Goal: Task Accomplishment & Management: Contribute content

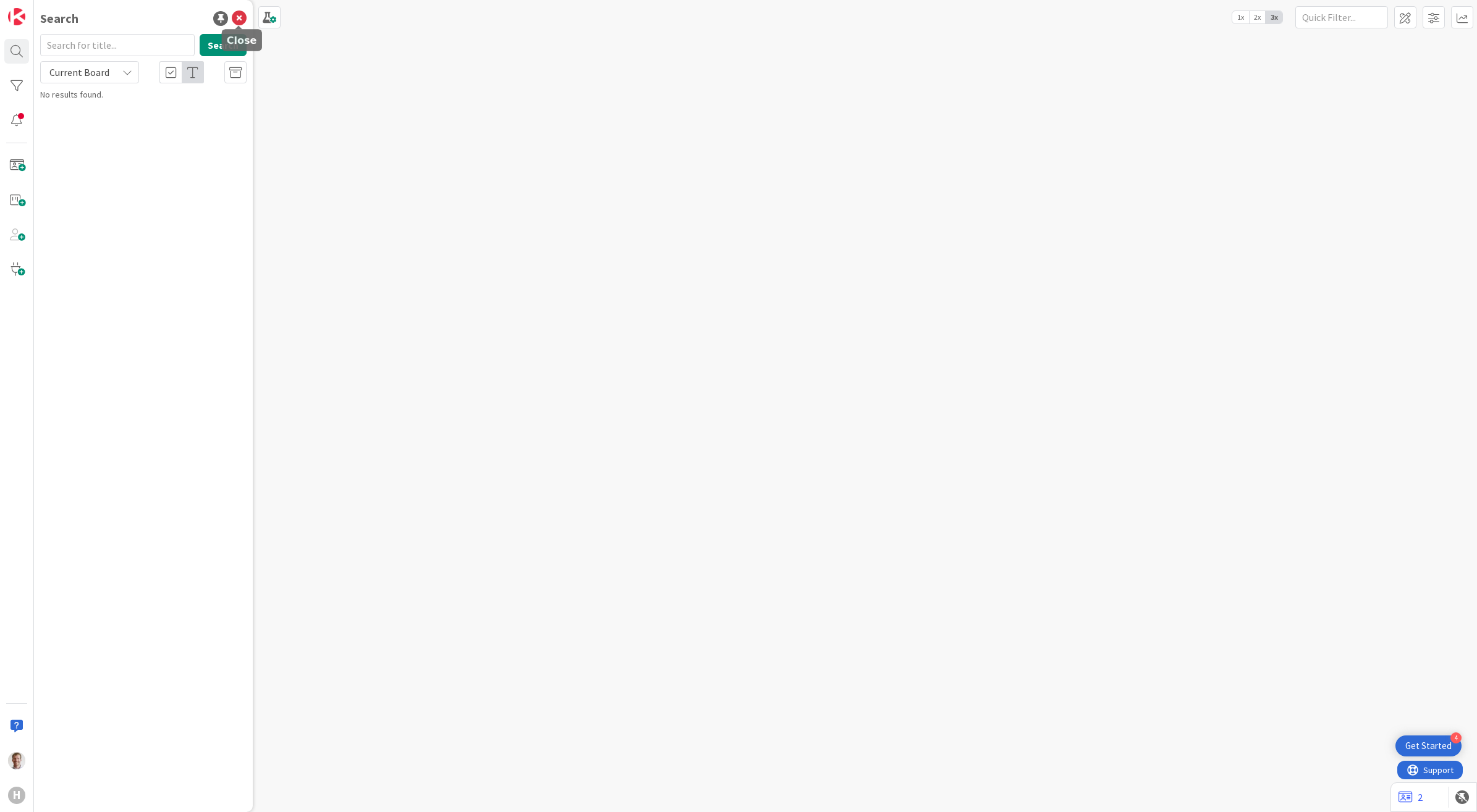
click at [244, 22] on icon at bounding box center [239, 18] width 15 height 15
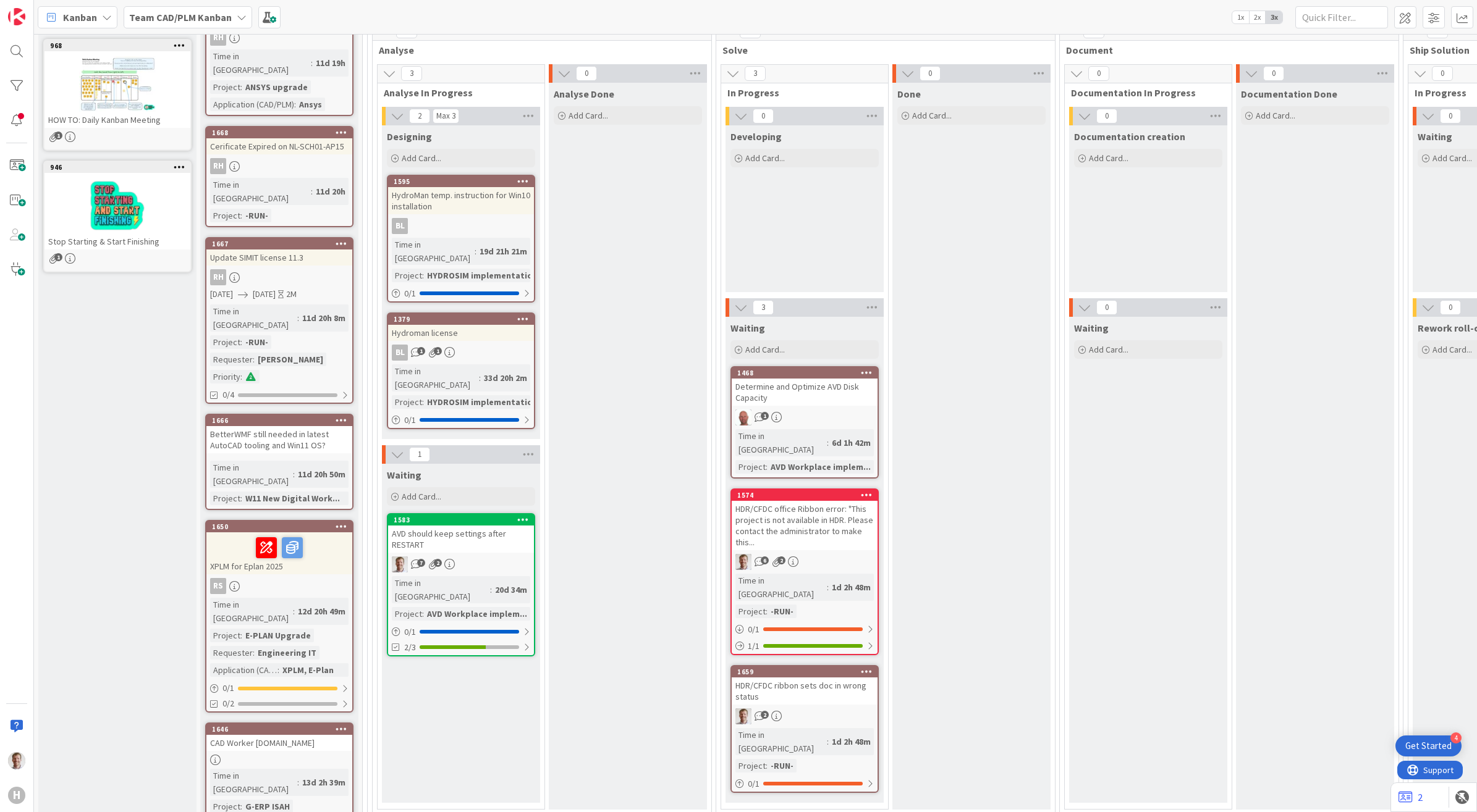
scroll to position [155, 0]
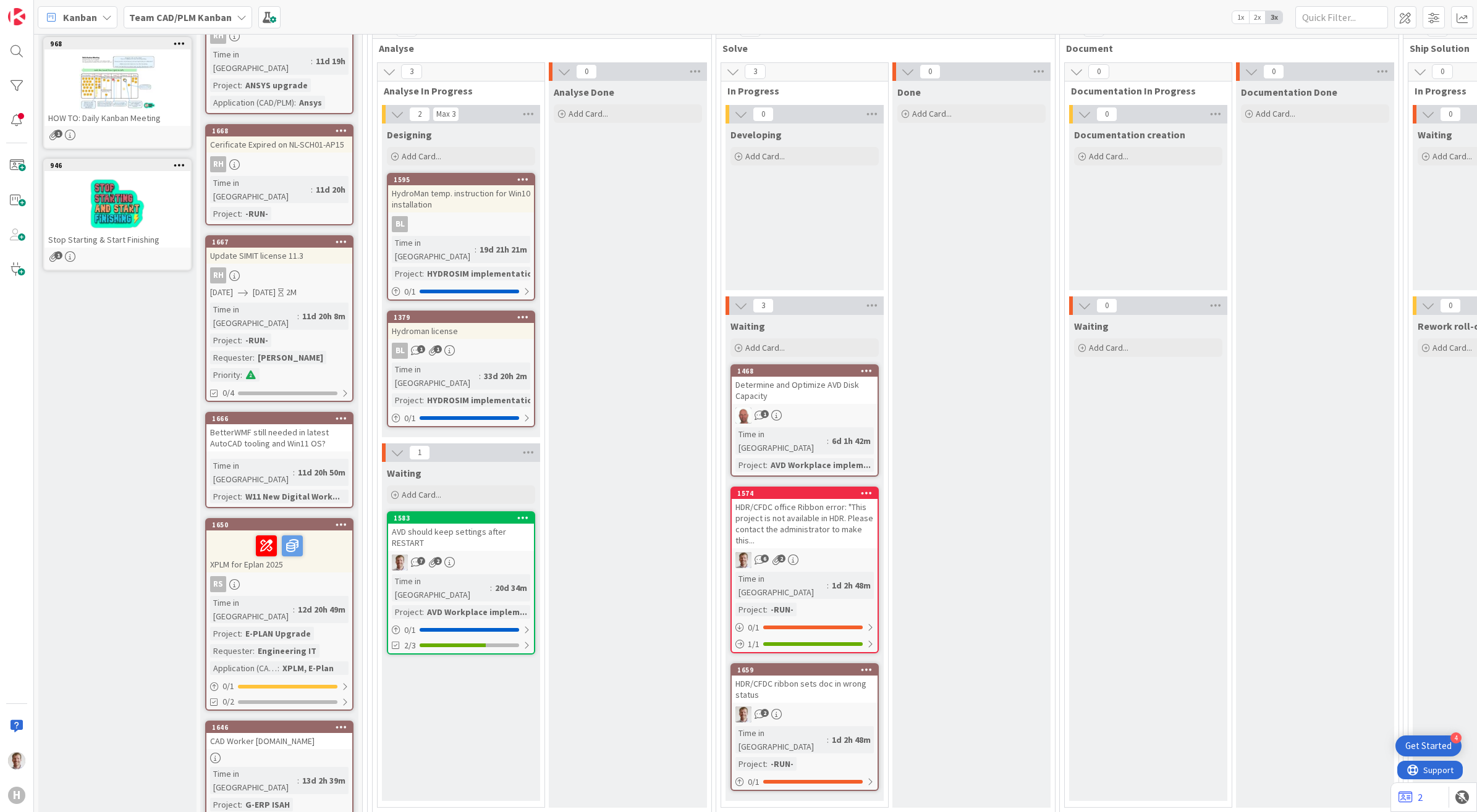
click at [808, 386] on div "Determine and Optimize AVD Disk Capacity" at bounding box center [805, 391] width 146 height 27
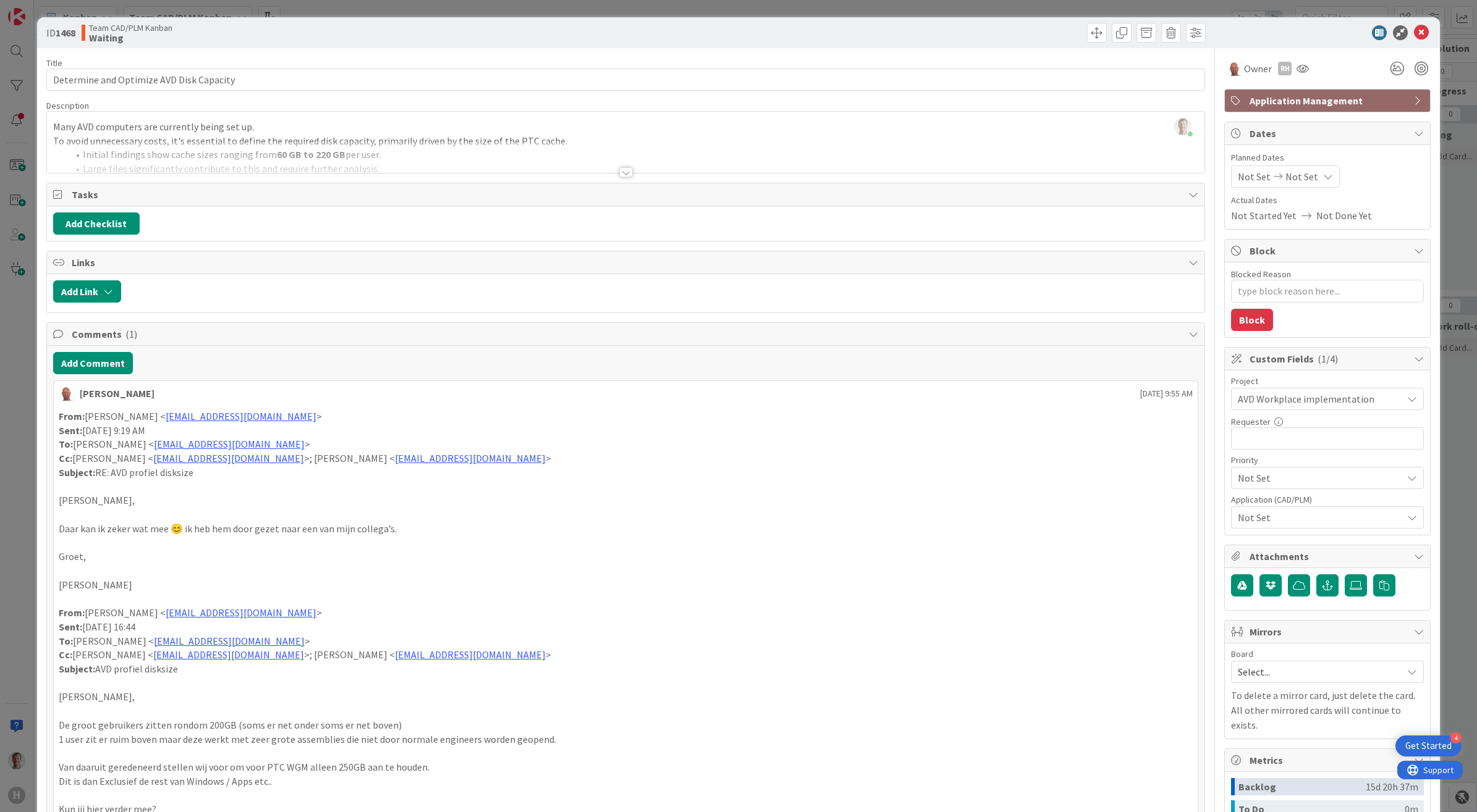
click at [620, 171] on div at bounding box center [626, 173] width 14 height 10
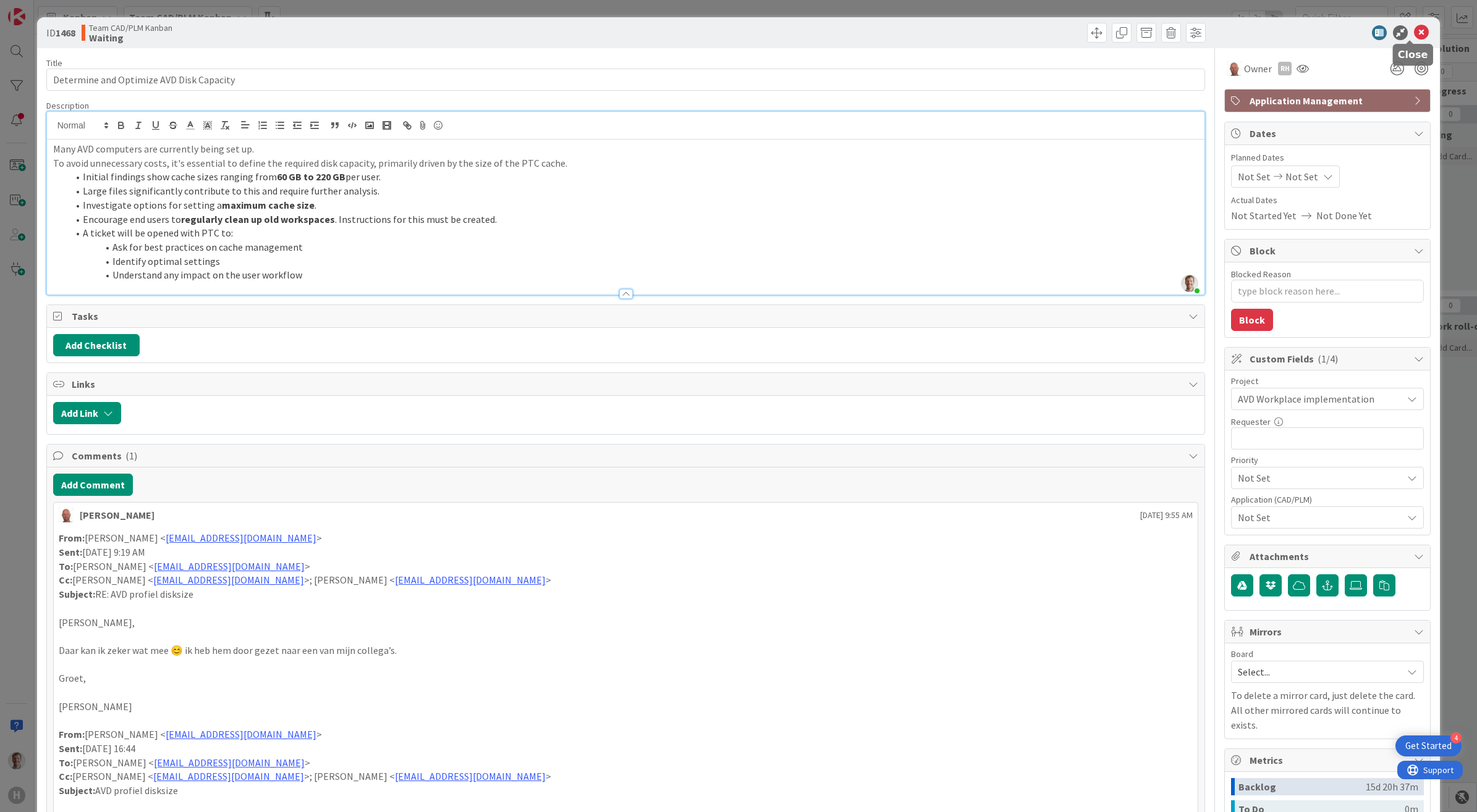
click at [1414, 30] on icon at bounding box center [1421, 33] width 15 height 15
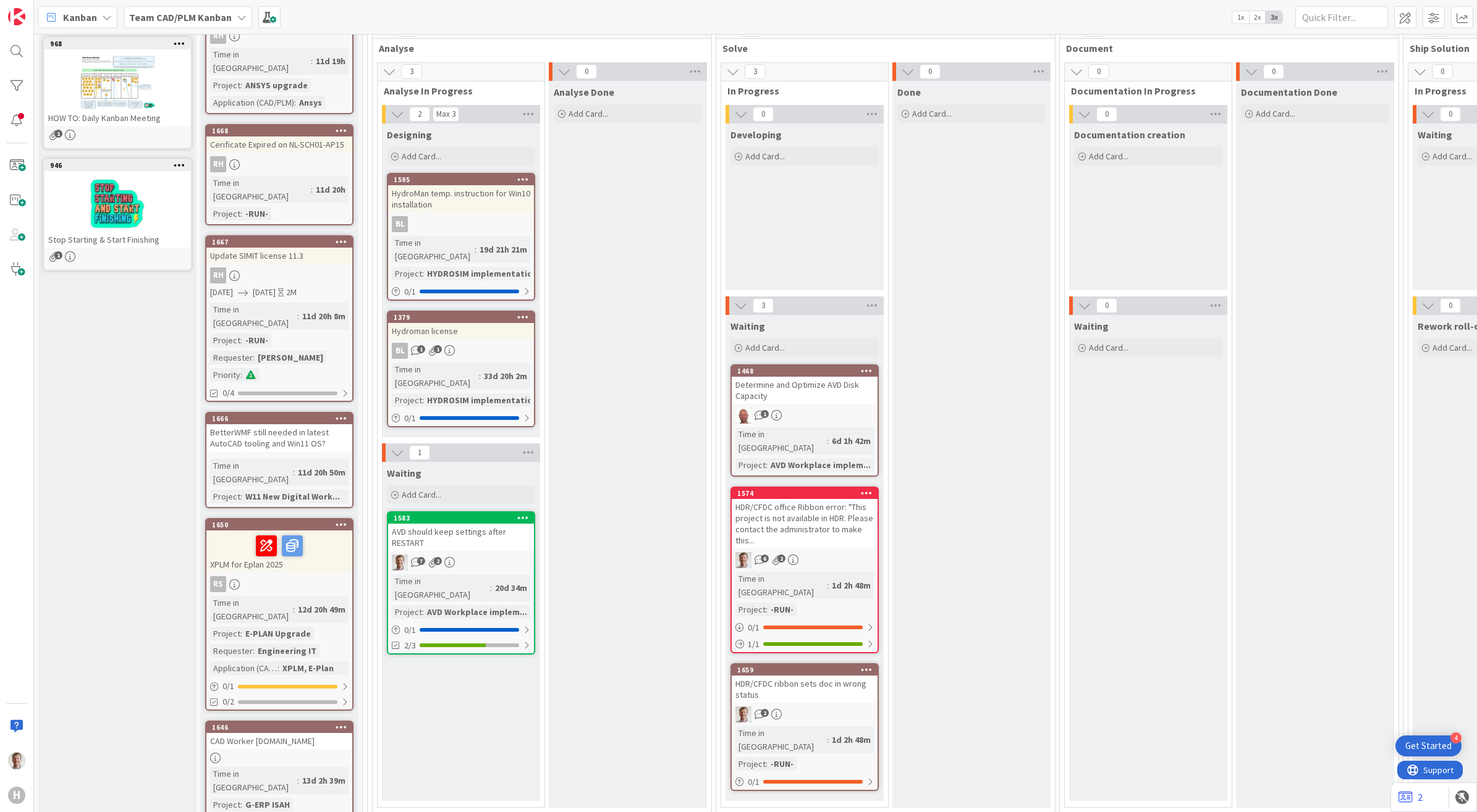
click at [475, 524] on div "AVD should keep settings after RESTART" at bounding box center [461, 537] width 146 height 27
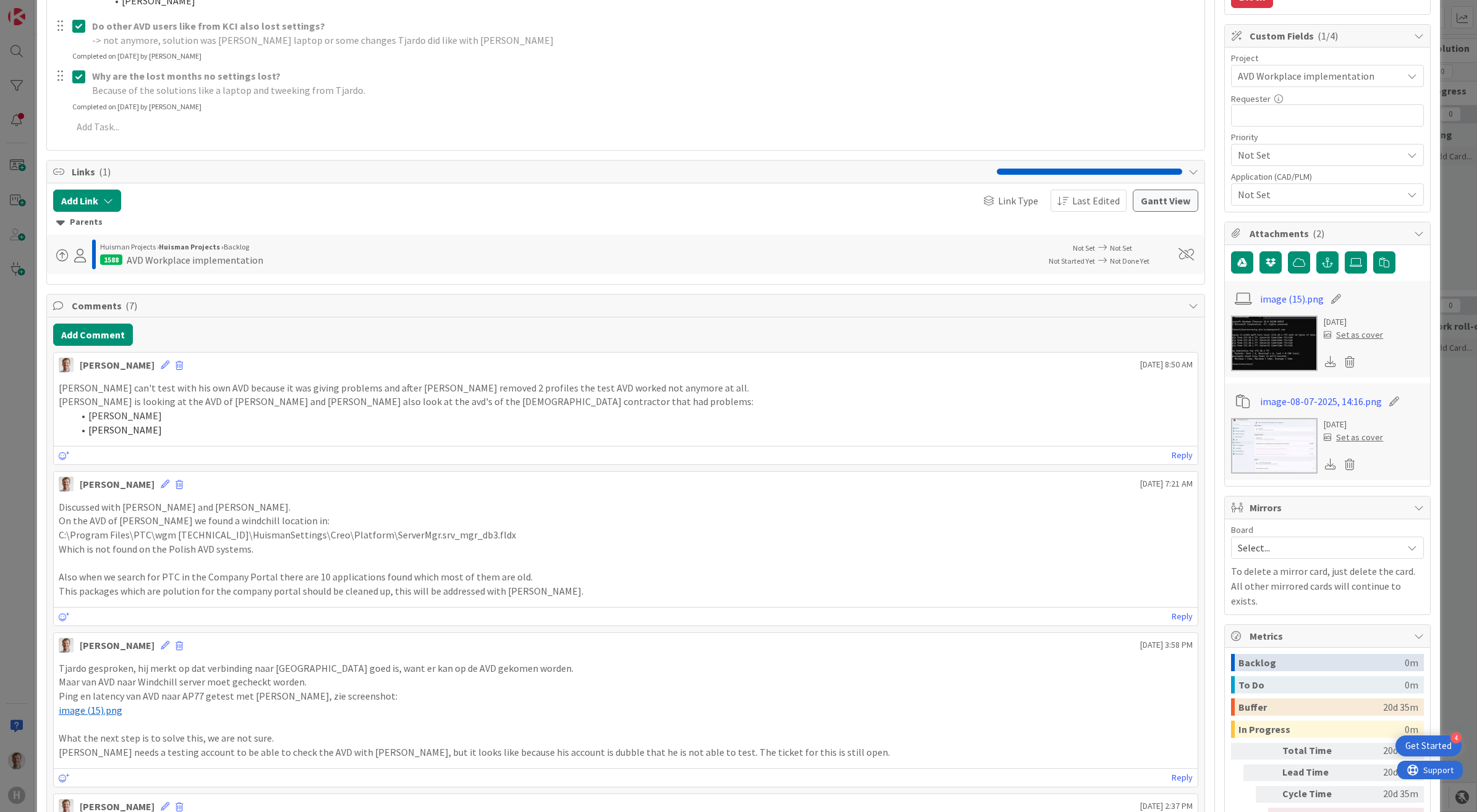
scroll to position [386, 0]
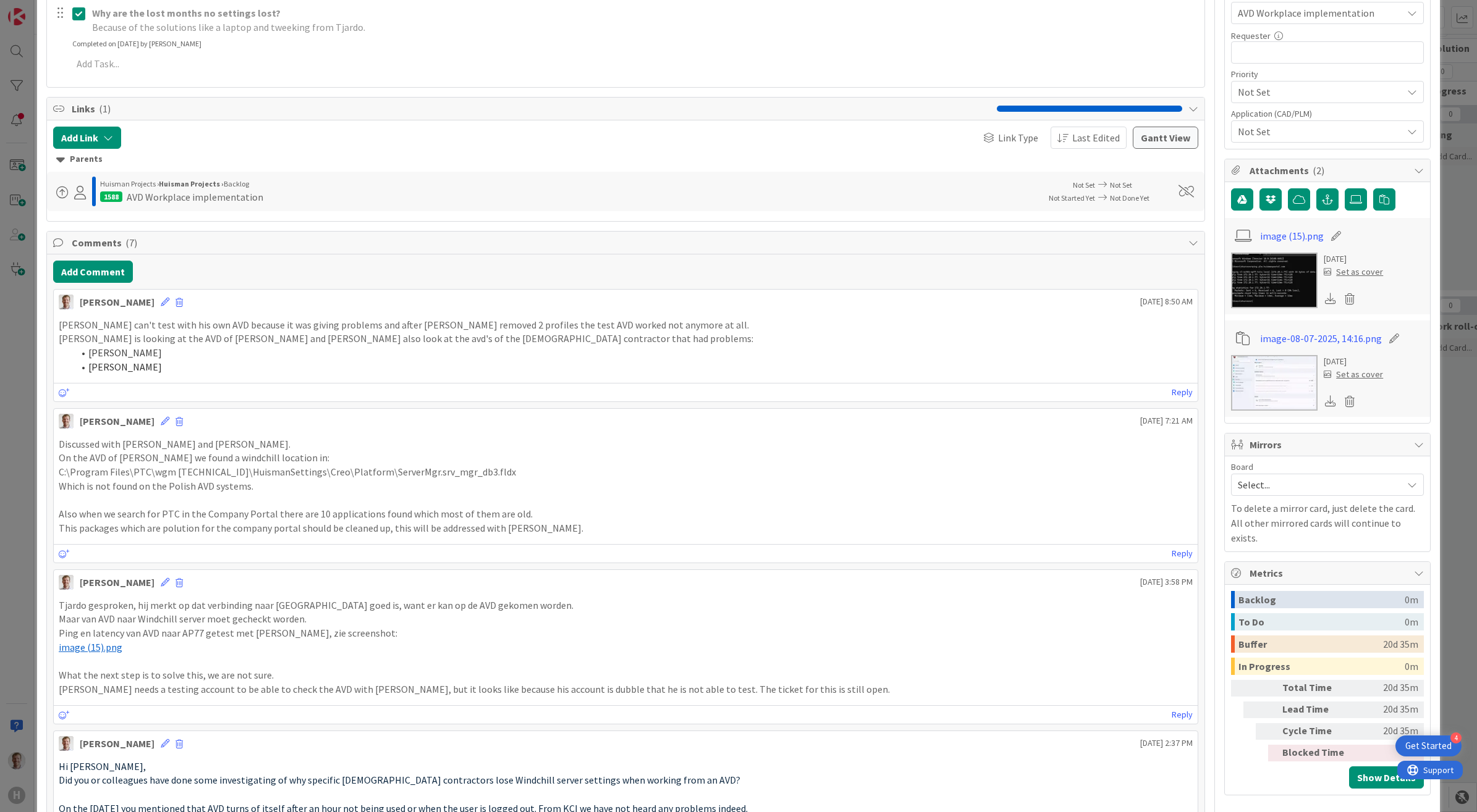
click at [226, 363] on li "[PERSON_NAME]" at bounding box center [634, 367] width 1120 height 15
drag, startPoint x: 201, startPoint y: 373, endPoint x: 44, endPoint y: 331, distance: 162.5
copy div "Ronald can't test with his own AVD because it was giving problems and after Tja…"
click at [447, 250] on span "Comments ( 7 )" at bounding box center [627, 242] width 1111 height 15
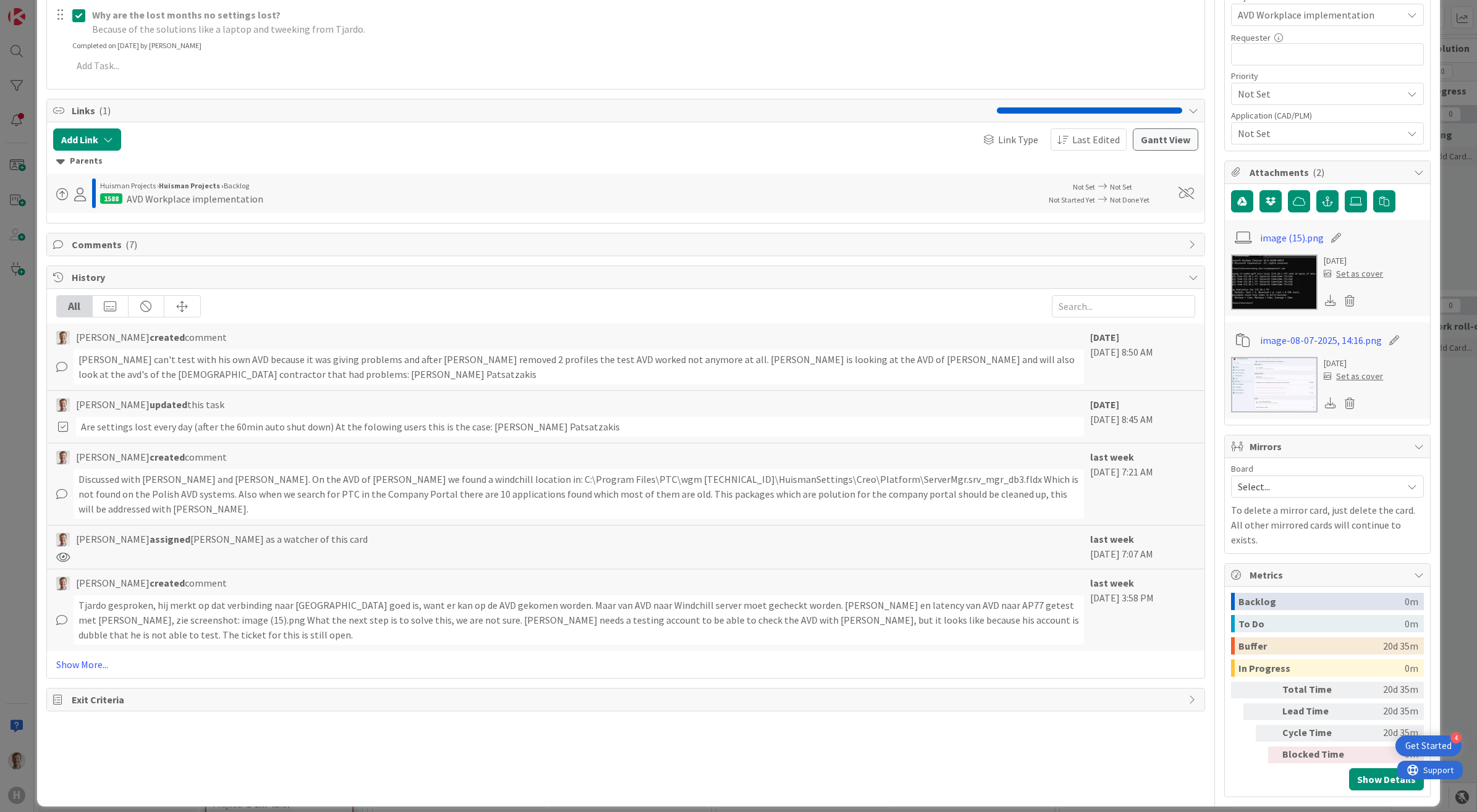
click at [447, 250] on span "Comments ( 7 )" at bounding box center [627, 244] width 1111 height 15
type textarea "x"
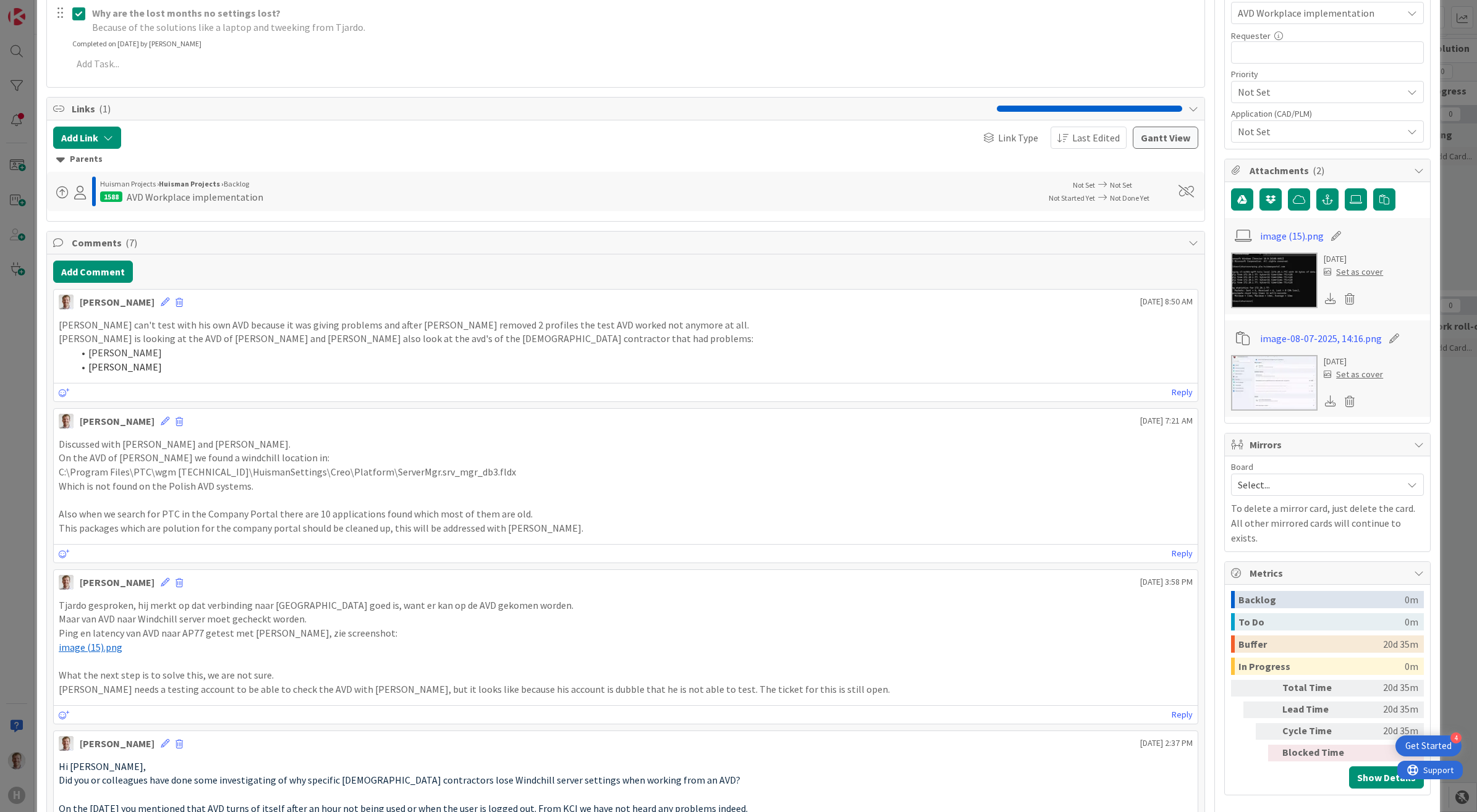
click at [653, 37] on div "Why are the lost months no settings lost? Because of the solutions like a lapto…" at bounding box center [643, 20] width 1114 height 35
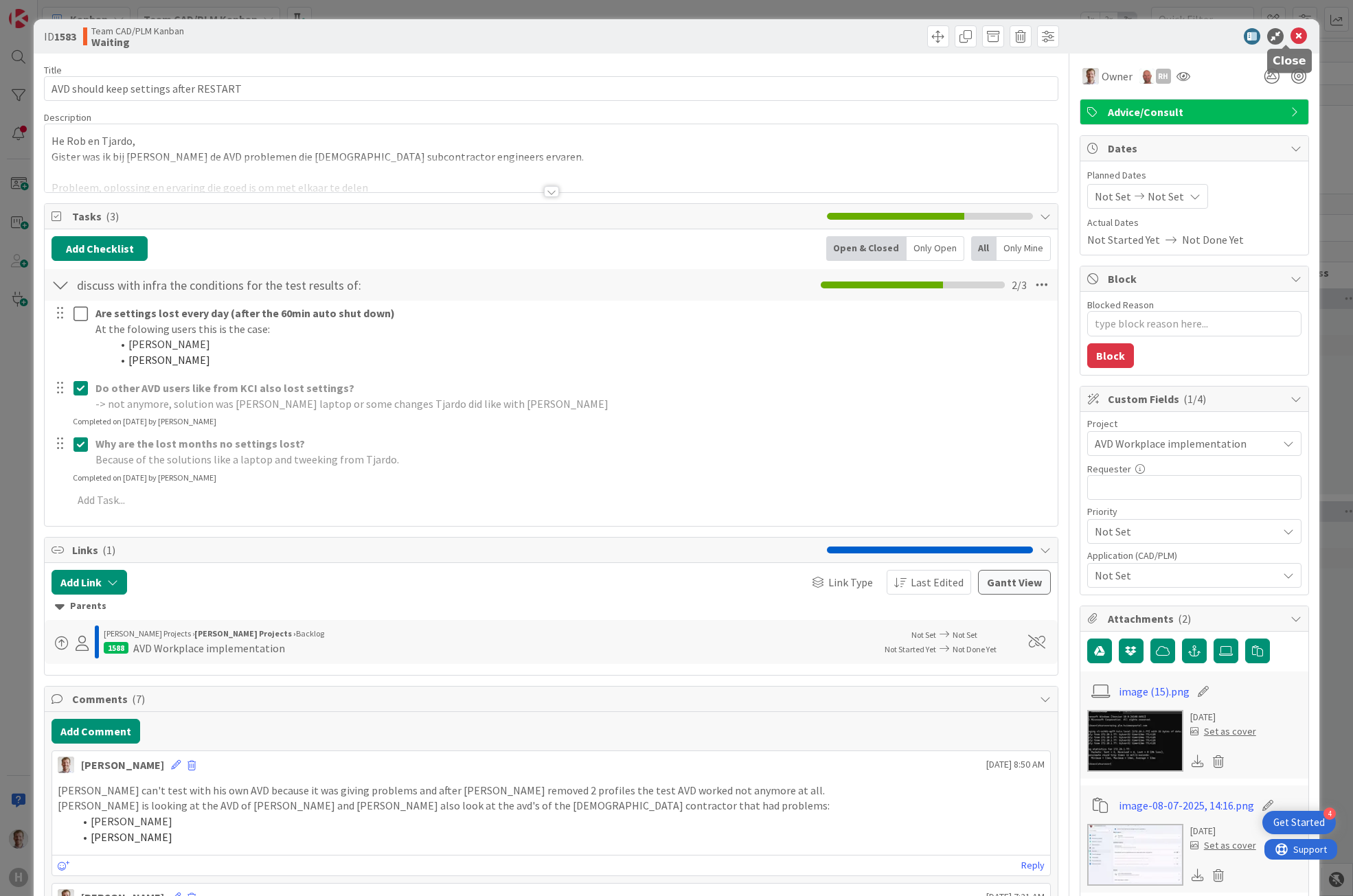
click at [815, 35] on icon at bounding box center [1298, 36] width 16 height 16
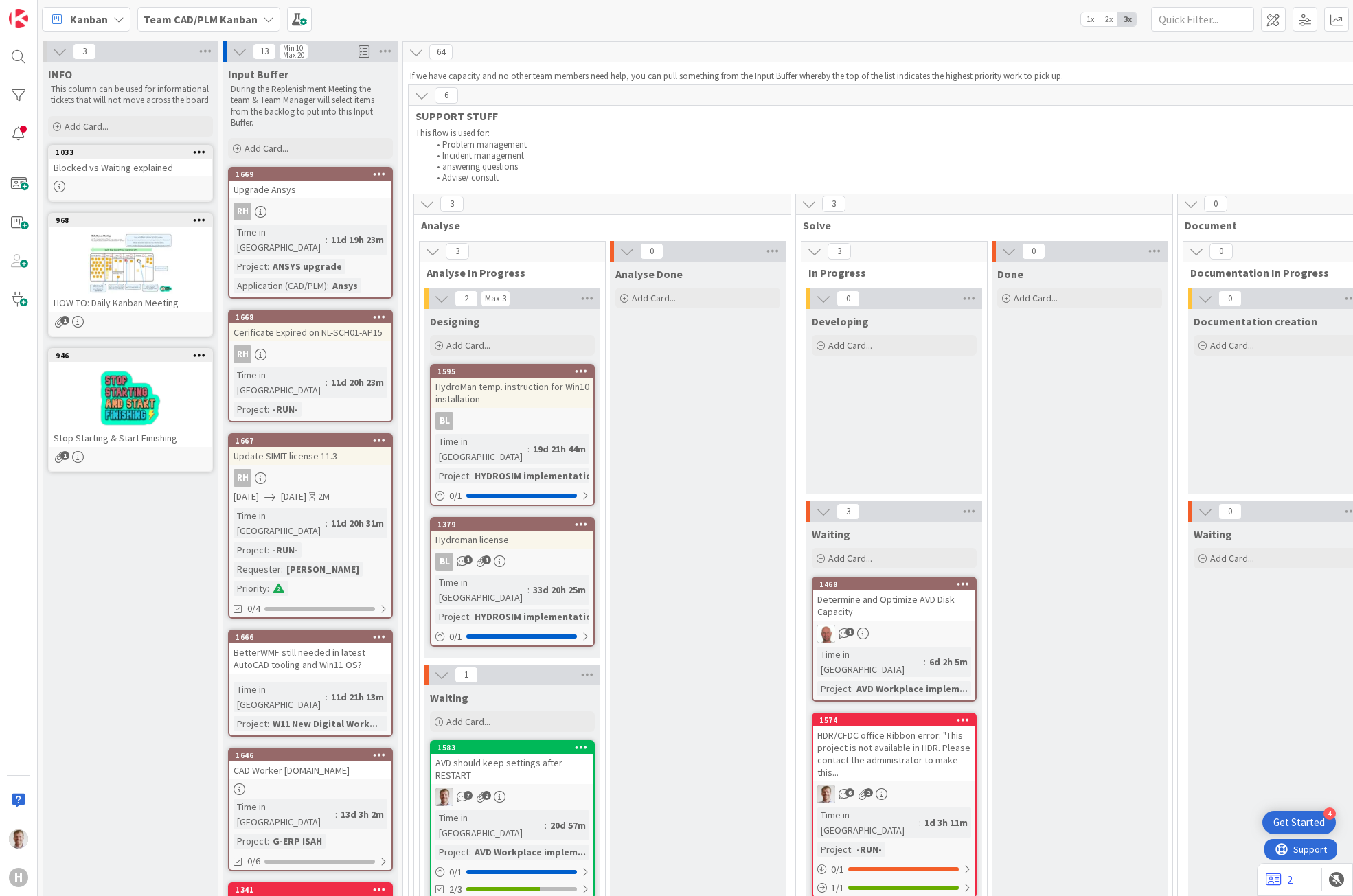
click at [194, 16] on b "Team CAD/PLM Kanban" at bounding box center [199, 19] width 114 height 13
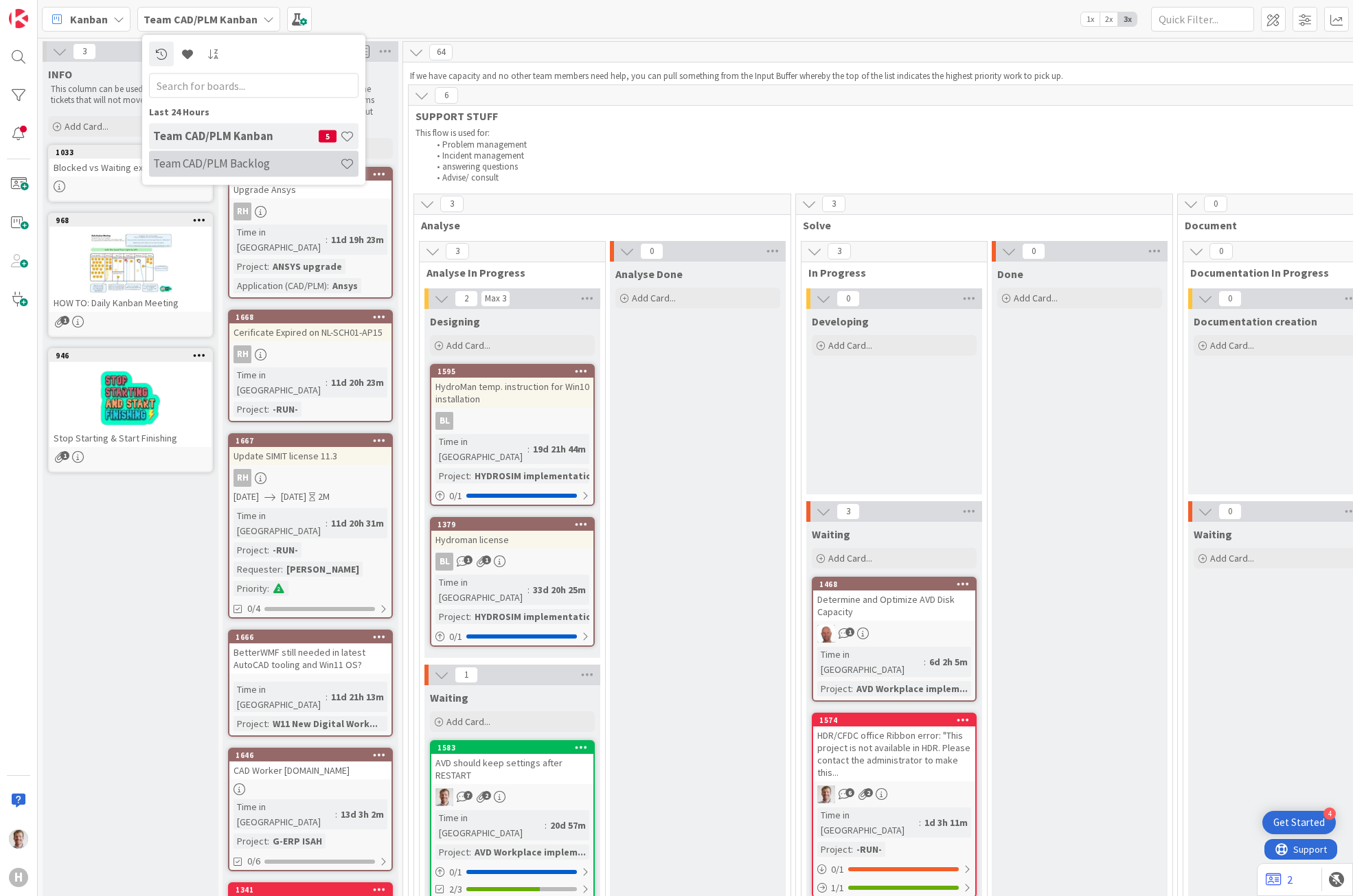
click at [214, 155] on div "Team CAD/PLM Backlog" at bounding box center [254, 163] width 210 height 26
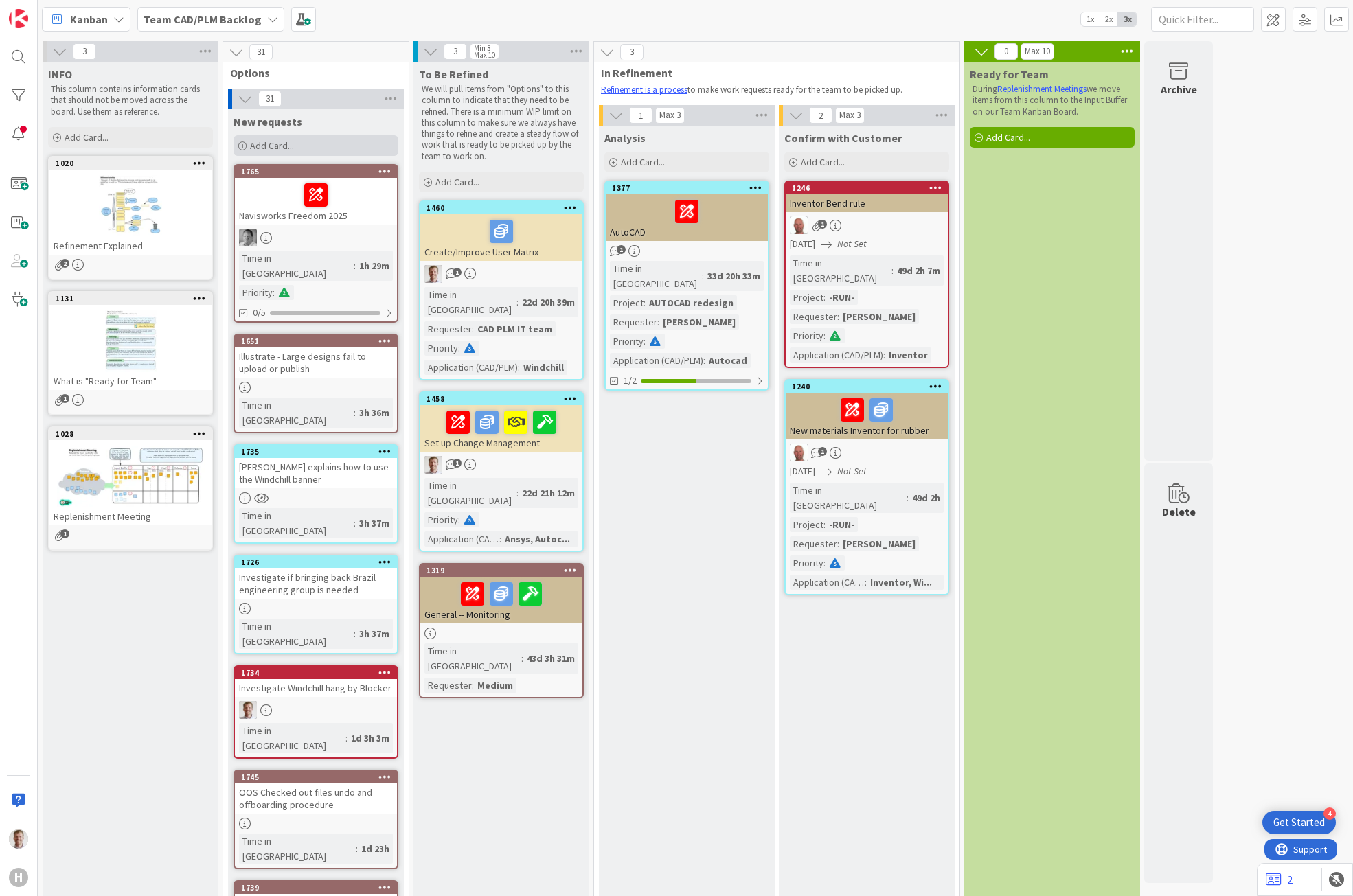
click at [277, 148] on span "Add Card..." at bounding box center [272, 145] width 44 height 12
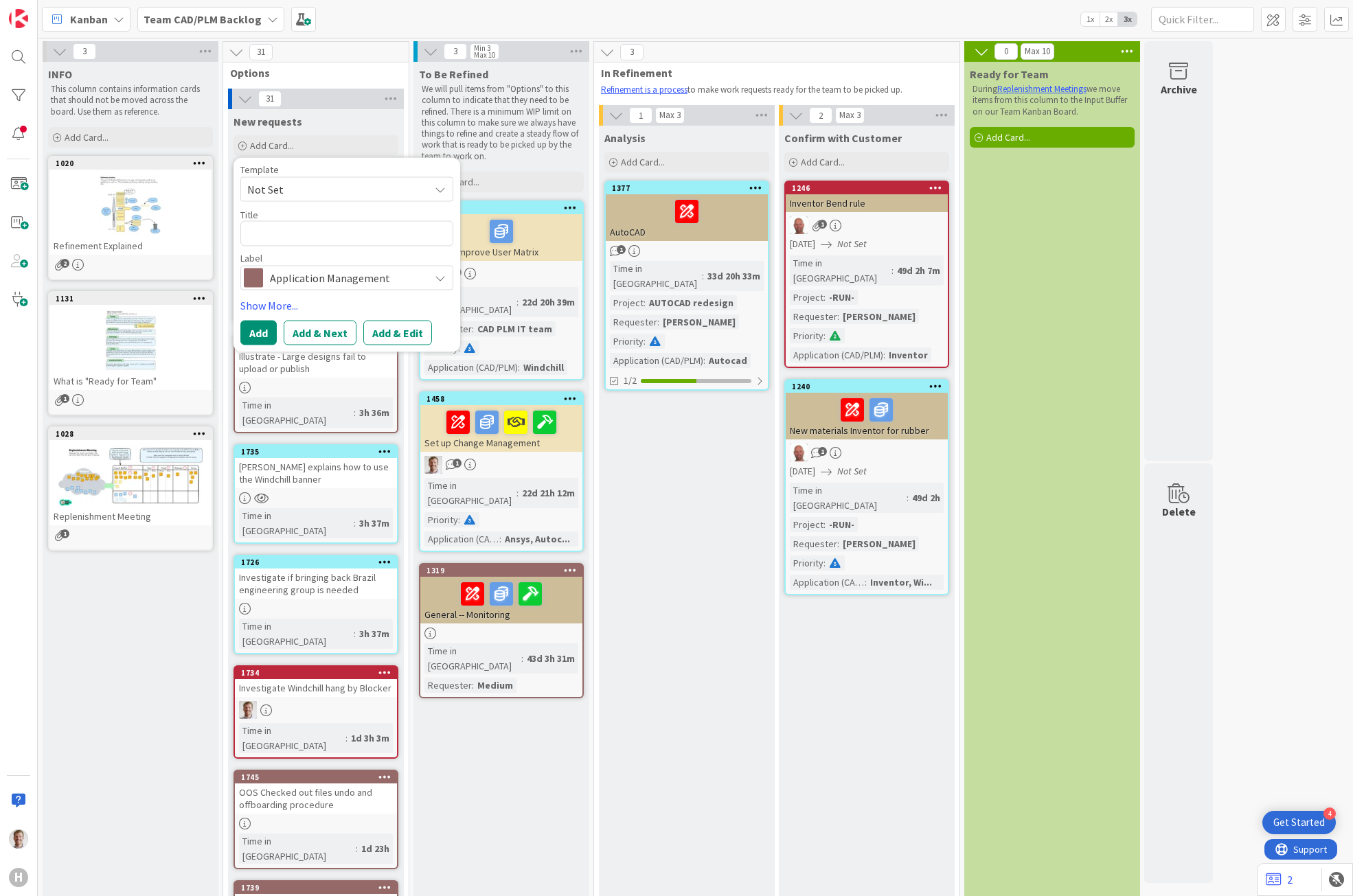
click at [312, 234] on textarea at bounding box center [346, 234] width 213 height 26
type textarea "x"
type textarea "C"
type textarea "x"
type textarea "Cl"
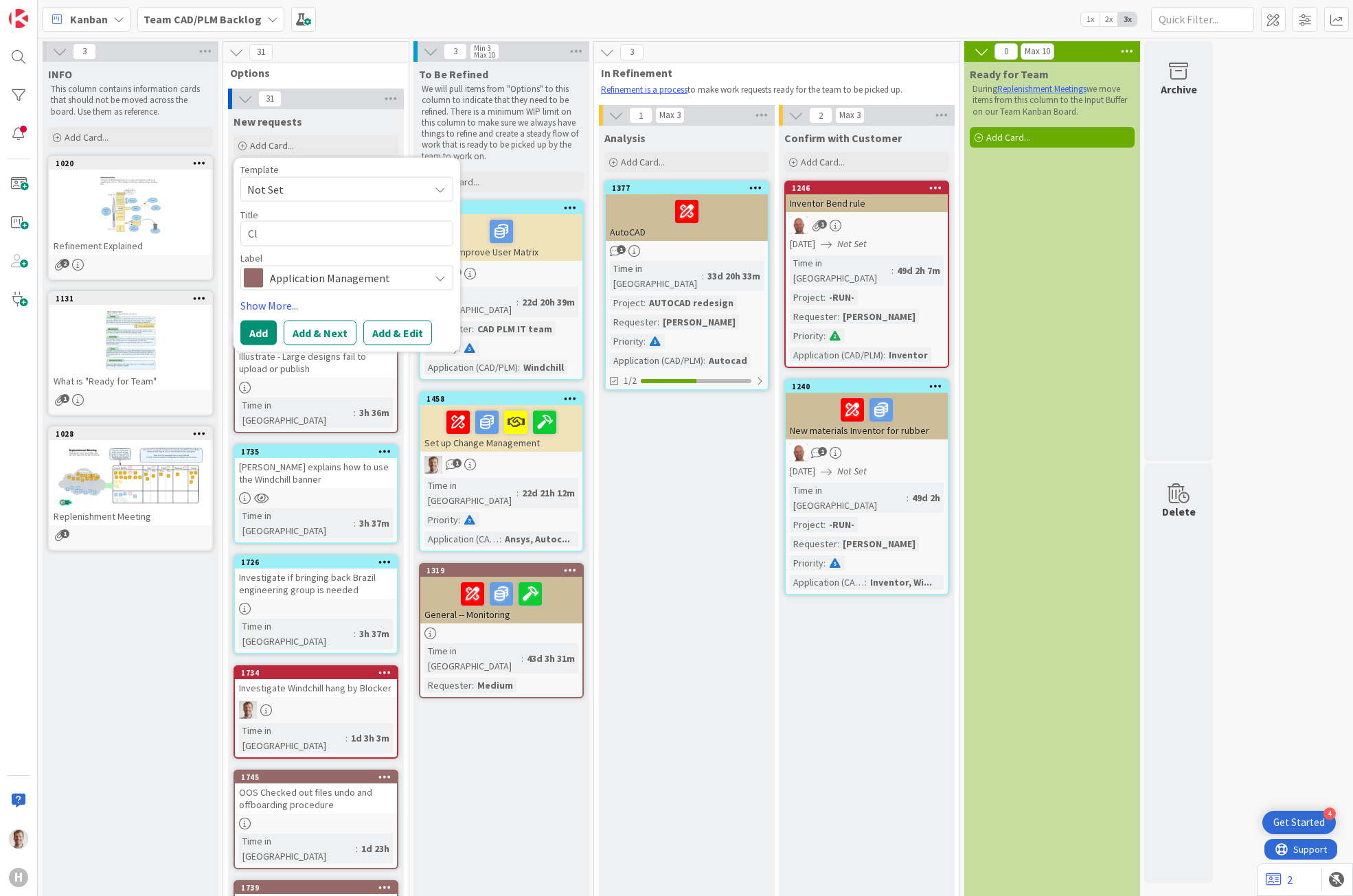
type textarea "x"
type textarea "Cle"
type textarea "x"
type textarea "Clea"
type textarea "x"
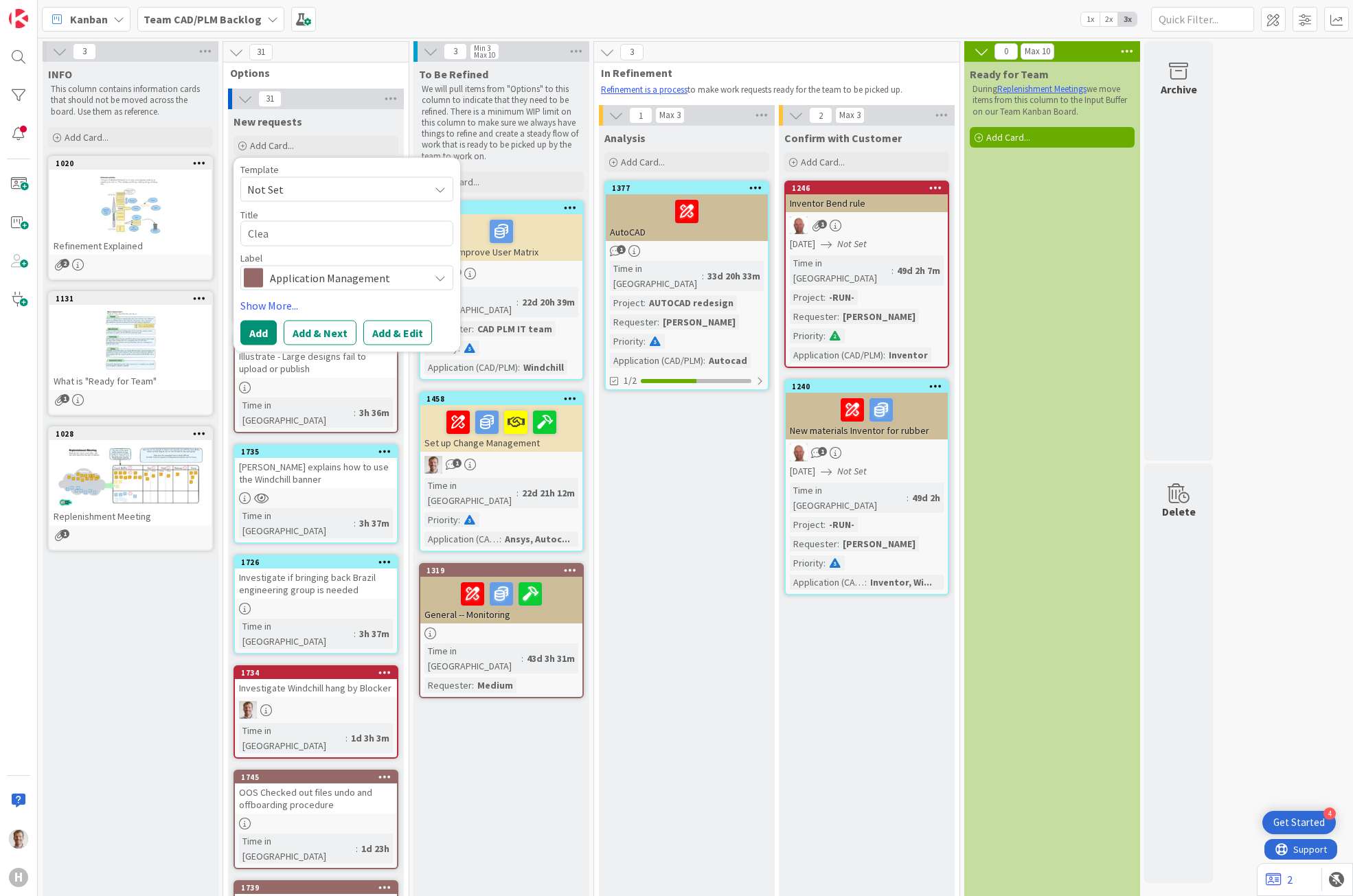
type textarea "Clean"
type textarea "x"
type textarea "Clean"
type textarea "x"
type textarea "Clean u"
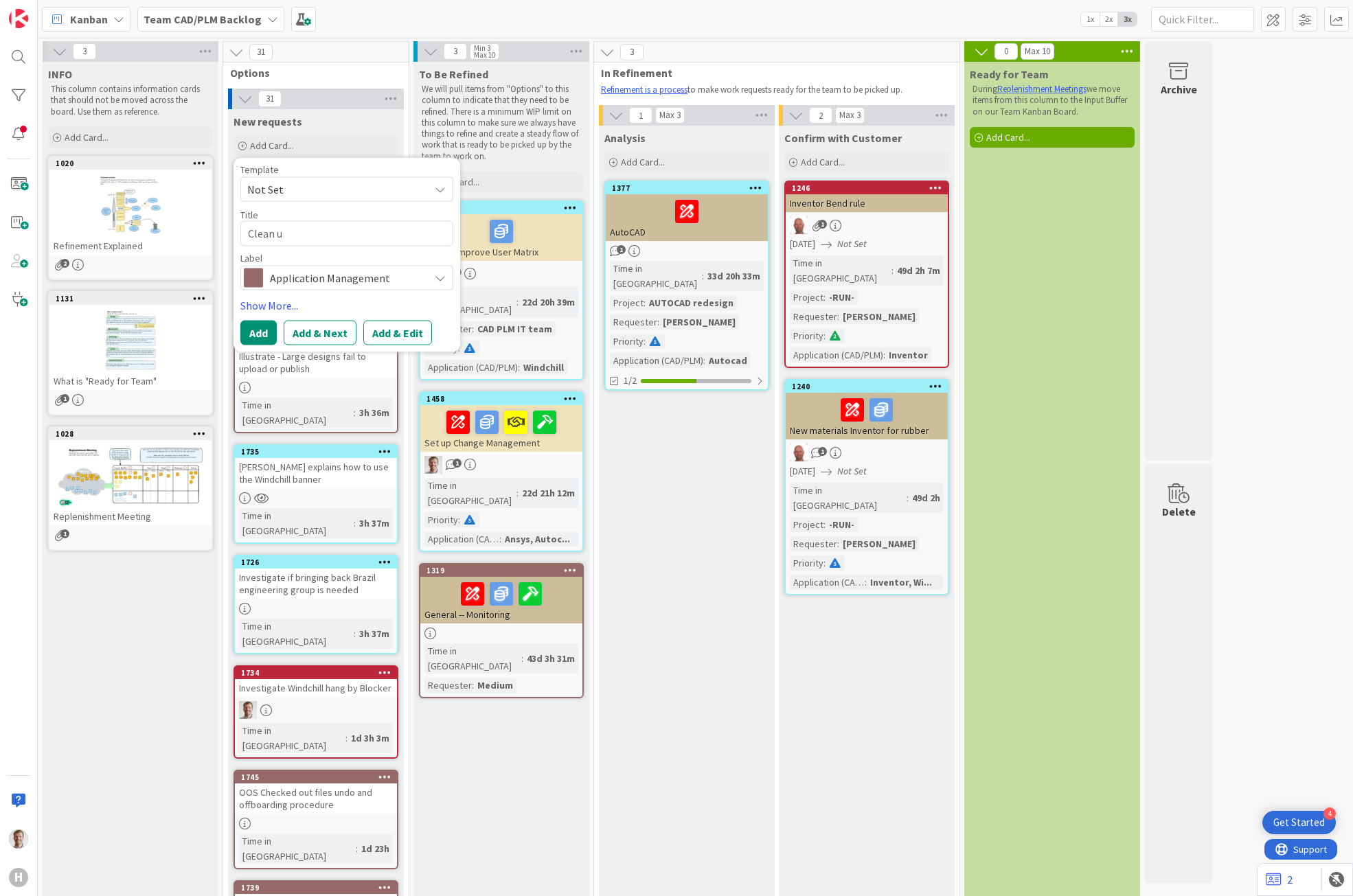
type textarea "x"
type textarea "Clean up"
type textarea "x"
type textarea "Clean up"
type textarea "x"
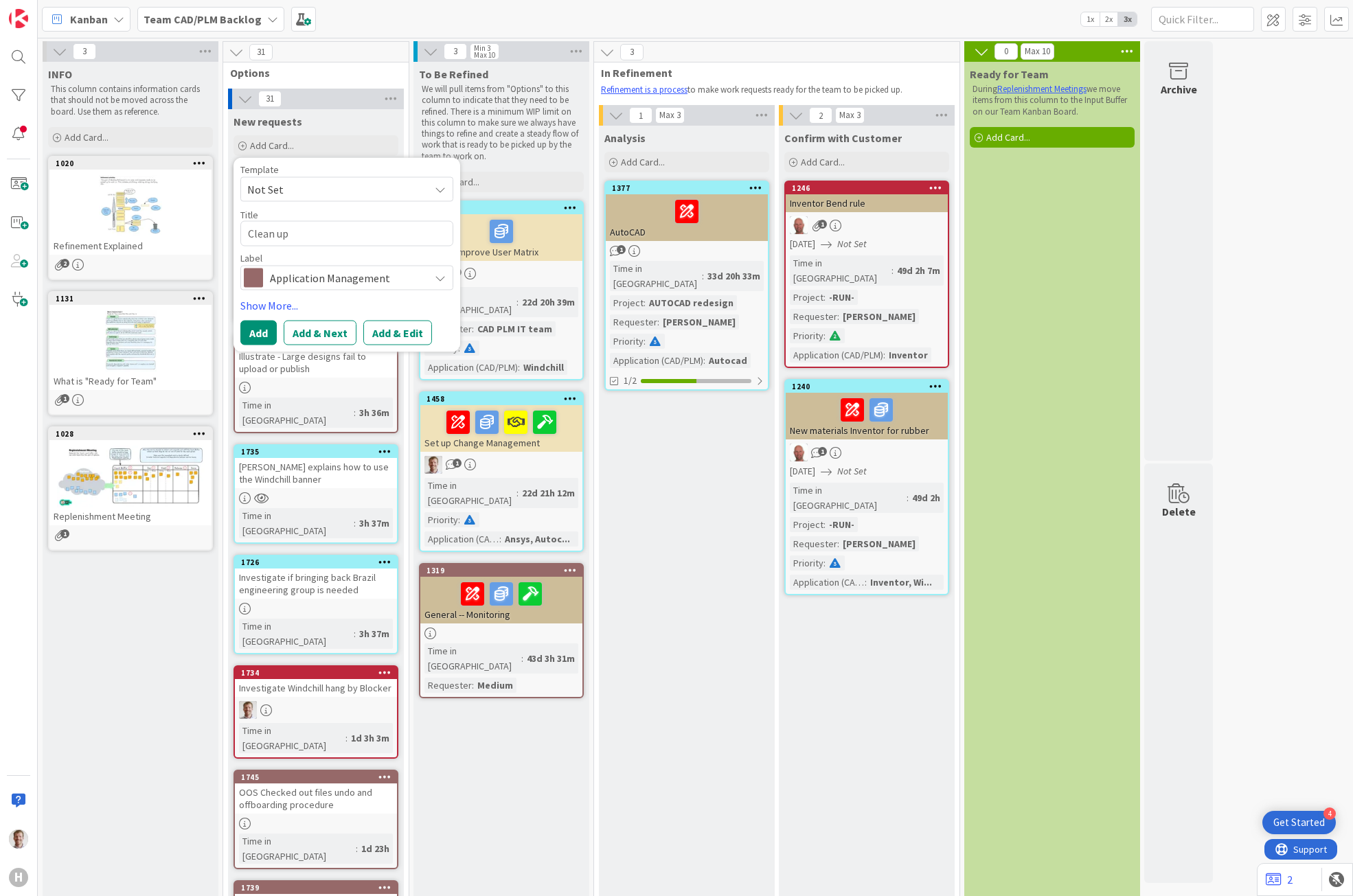
type textarea "Clean up a"
type textarea "x"
type textarea "Clean up an"
type textarea "x"
type textarea "Clean up and"
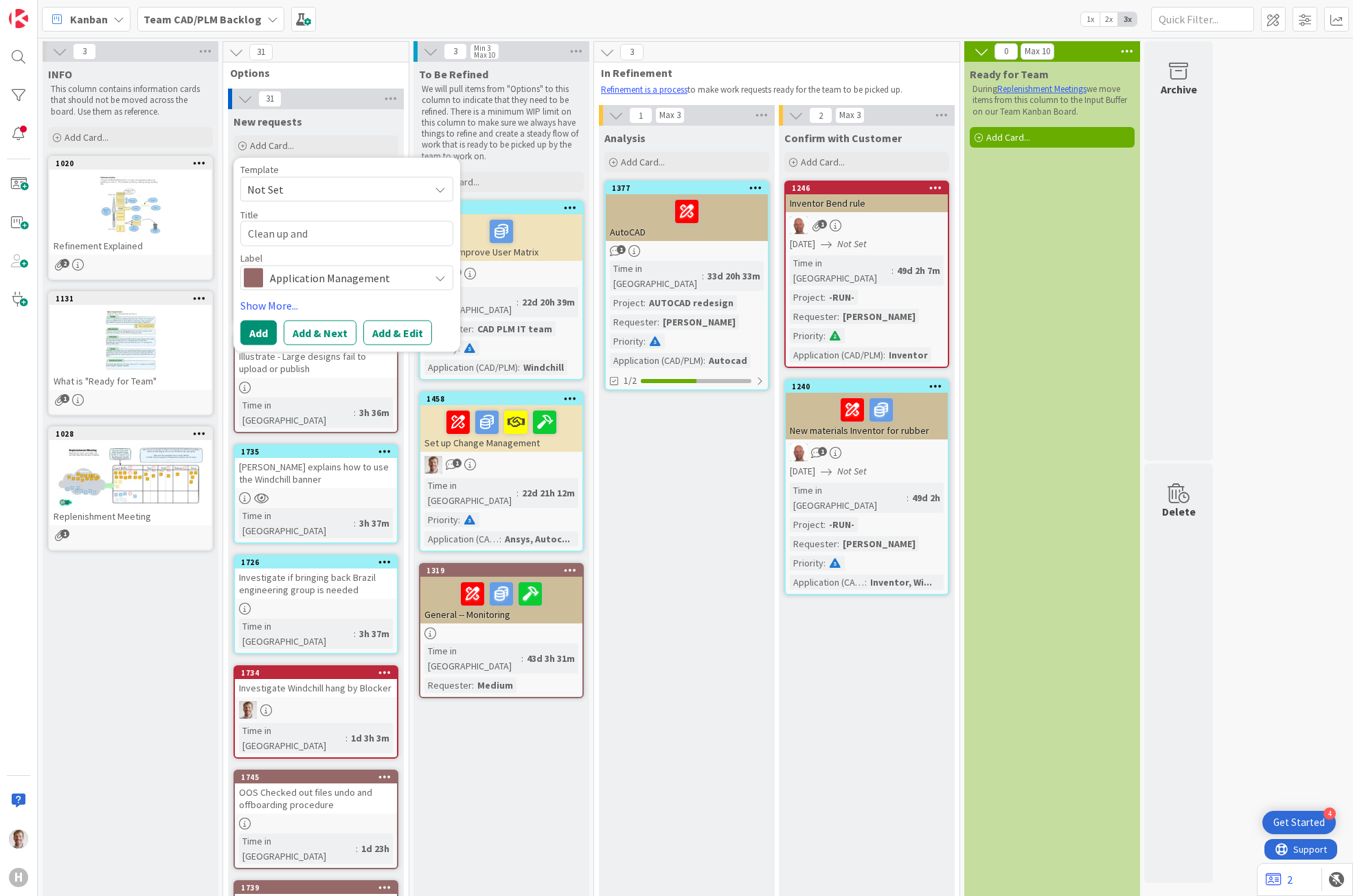
type textarea "x"
type textarea "Clean up and"
type textarea "x"
type textarea "Clean up and c"
type textarea "x"
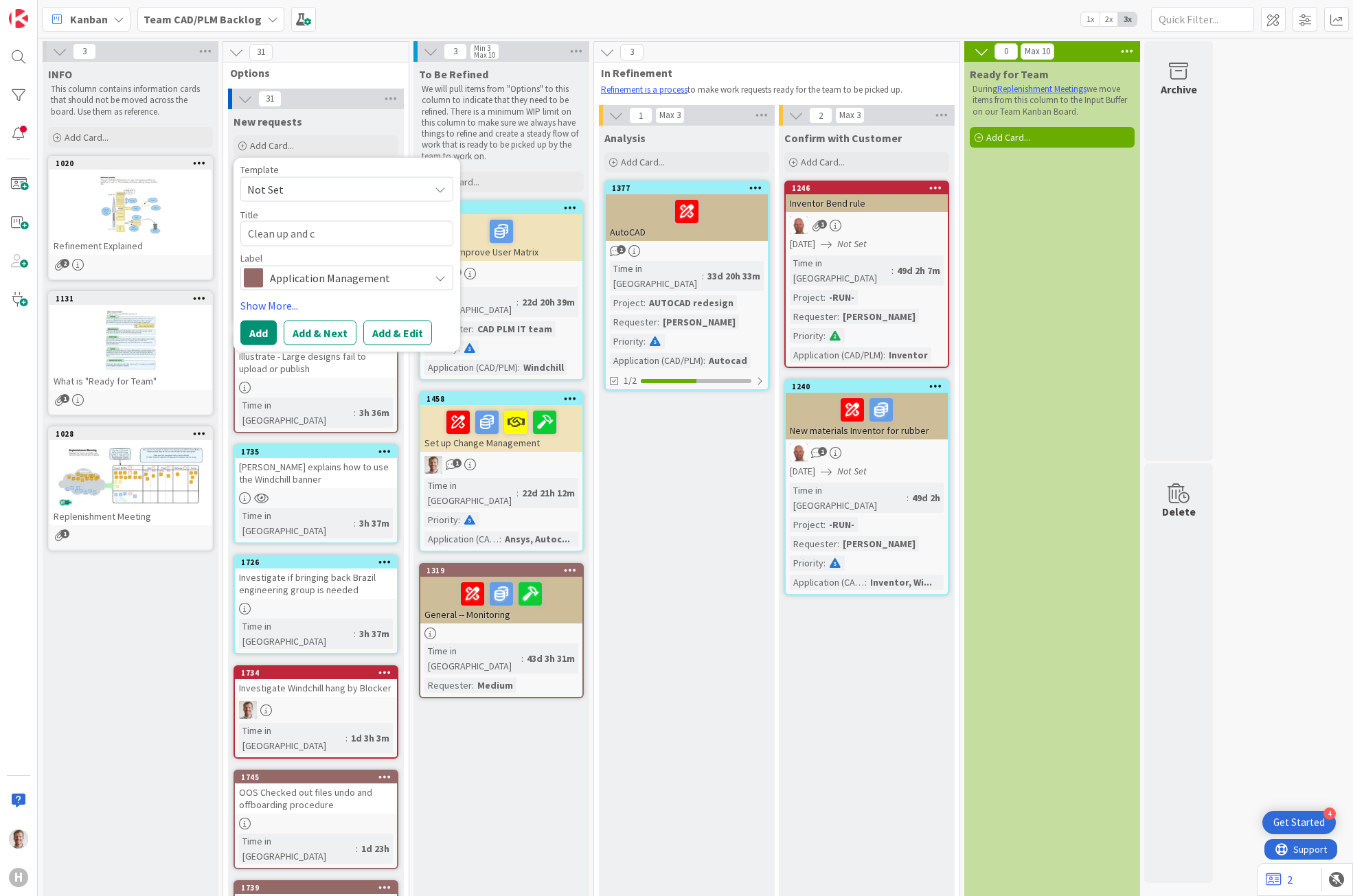
type textarea "Clean up and ch"
type textarea "x"
type textarea "Clean up and cha"
type textarea "x"
type textarea "Clean up and [PERSON_NAME]"
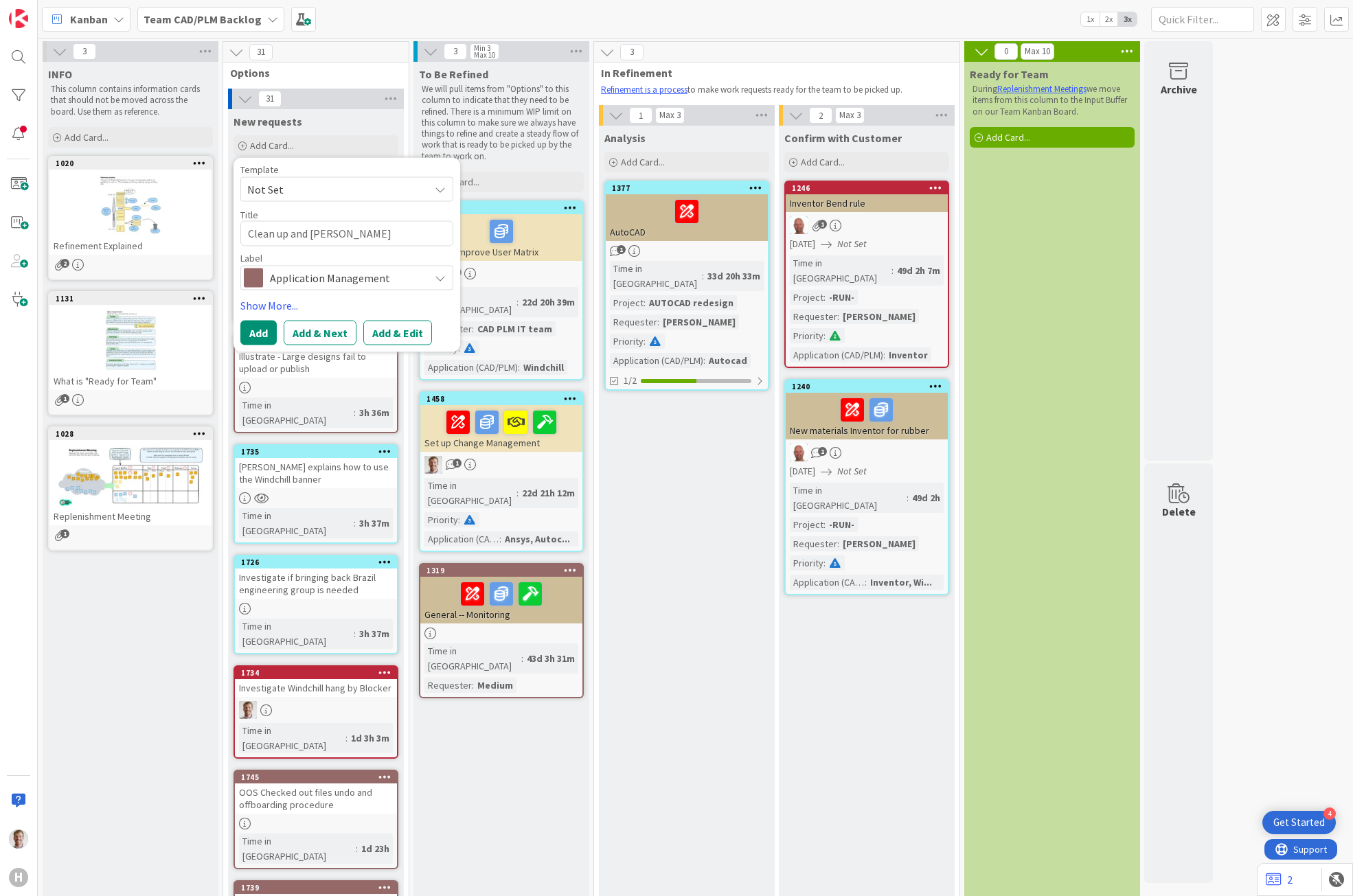
type textarea "x"
type textarea "Clean up and [PERSON_NAME]"
type textarea "x"
type textarea "Clean up and change"
type textarea "x"
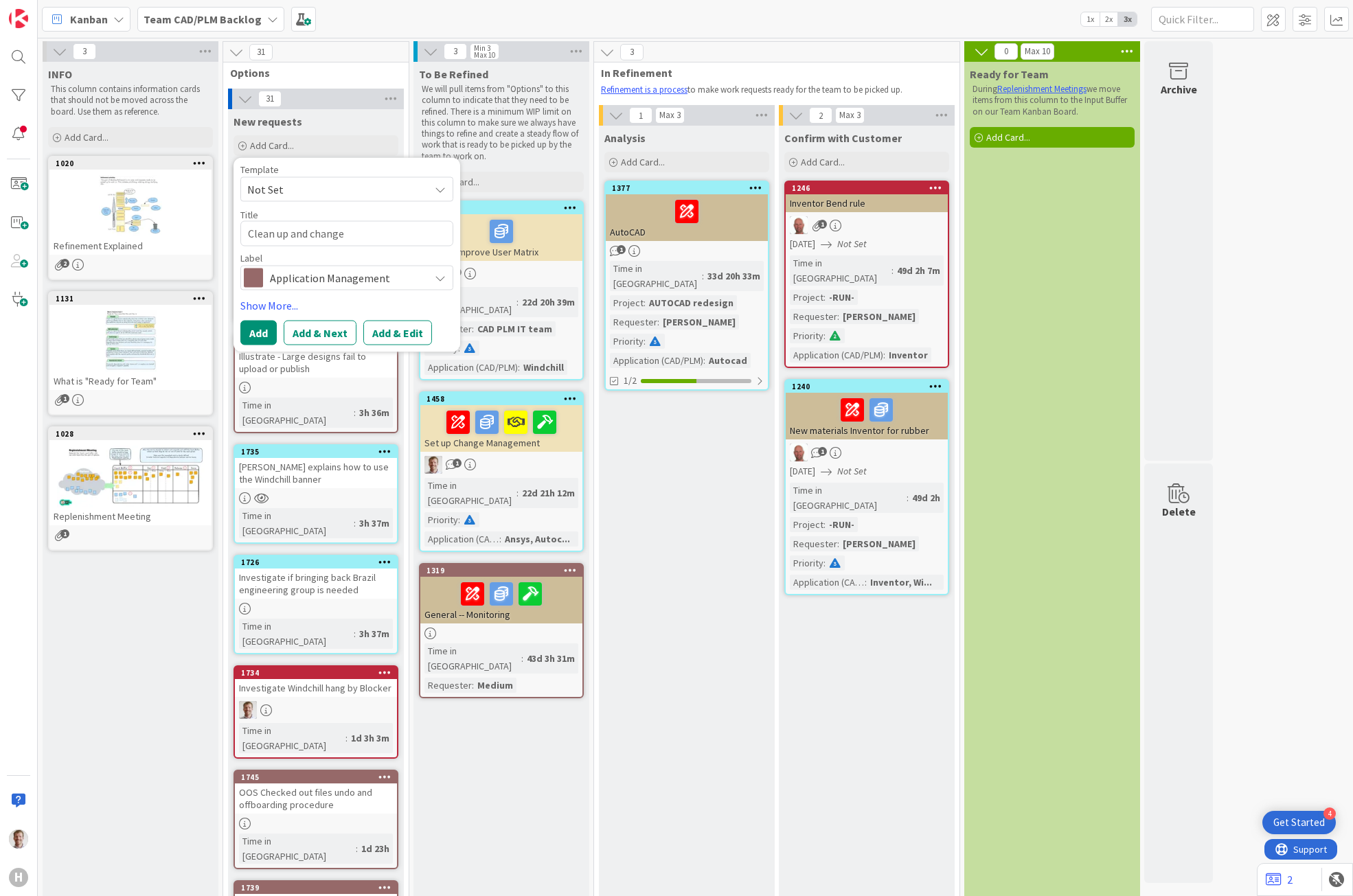
type textarea "Clean up and change"
type textarea "x"
type textarea "Clean up and change c"
type textarea "x"
type textarea "Clean up and change ch"
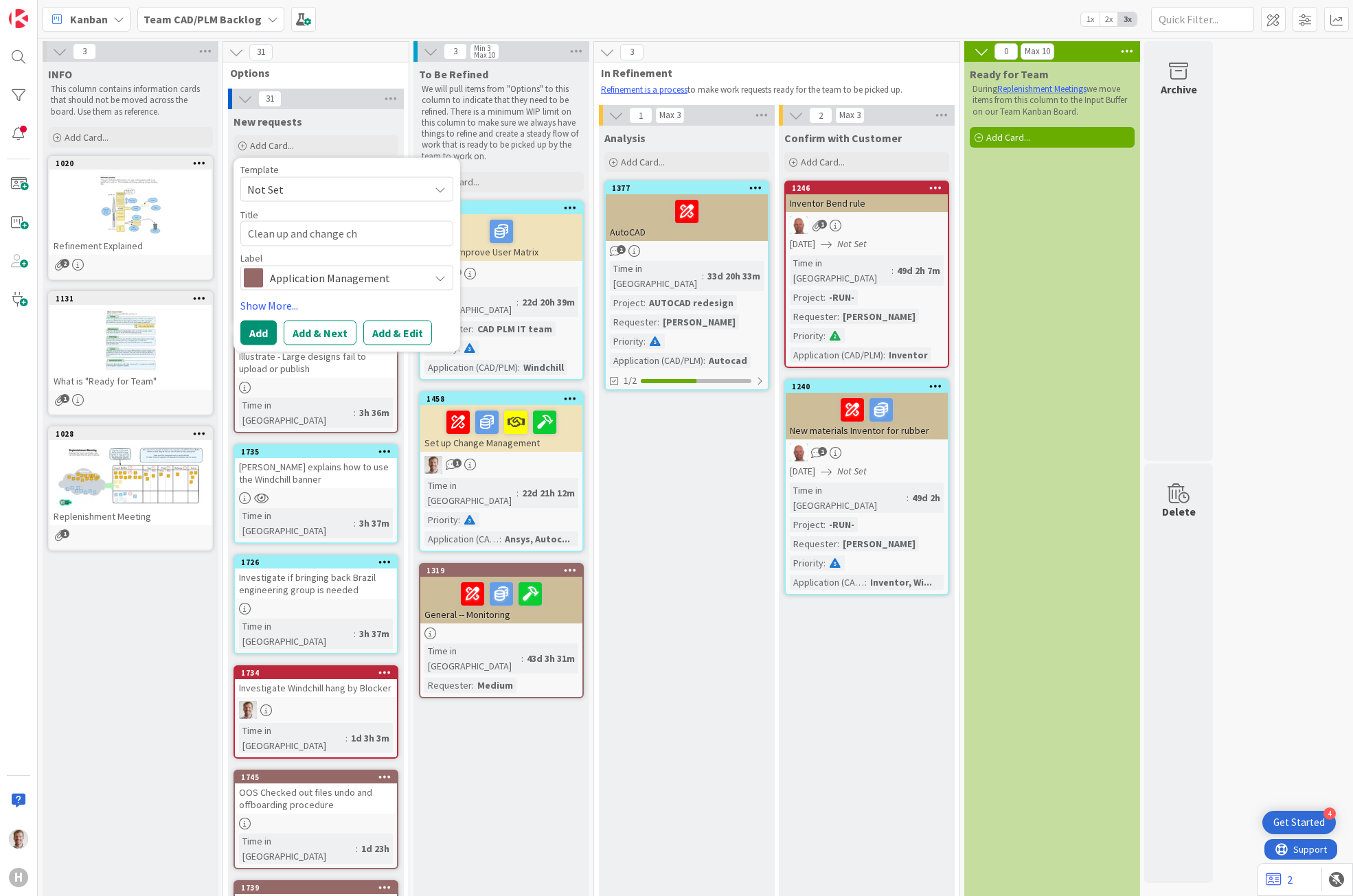
type textarea "x"
type textarea "Clean up and change cho"
type textarea "x"
type textarea "Clean up and change ch"
type textarea "x"
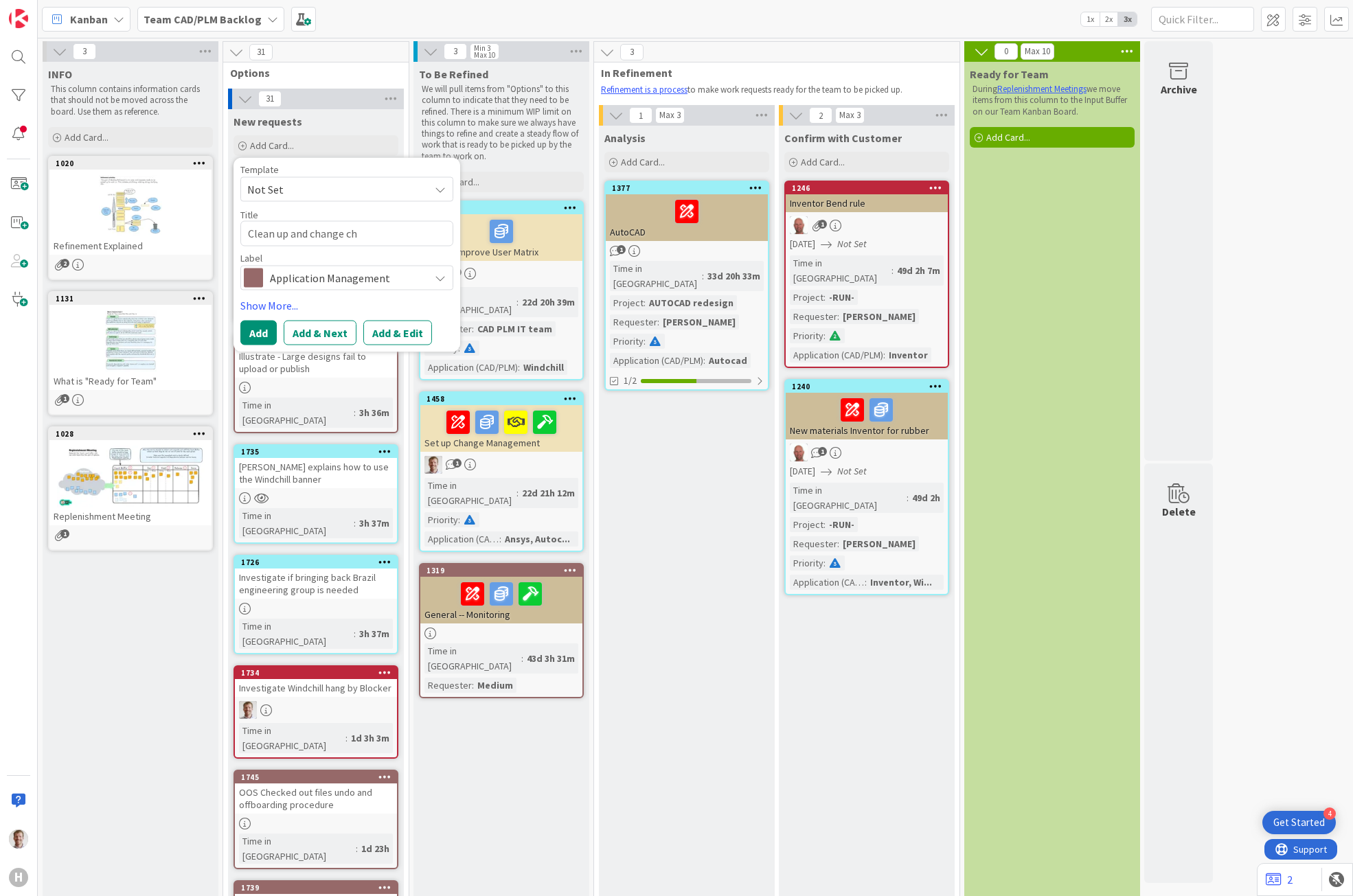
type textarea "Clean up and change che"
type textarea "x"
type textarea "Clean up and change chek"
type textarea "x"
type textarea "Clean up and change chekc"
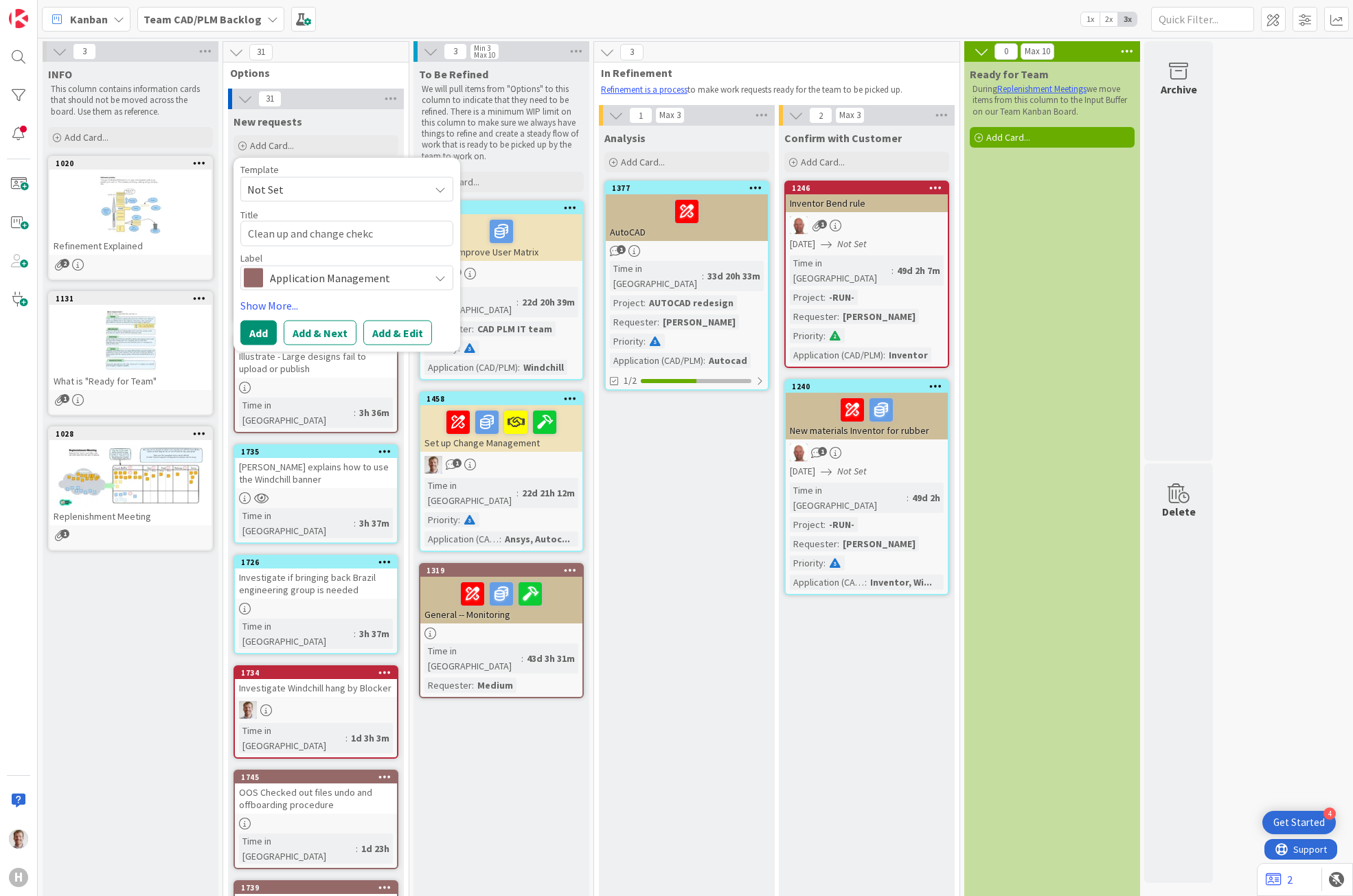
type textarea "x"
type textarea "Clean up and change chek"
type textarea "x"
type textarea "Clean up and change che"
type textarea "x"
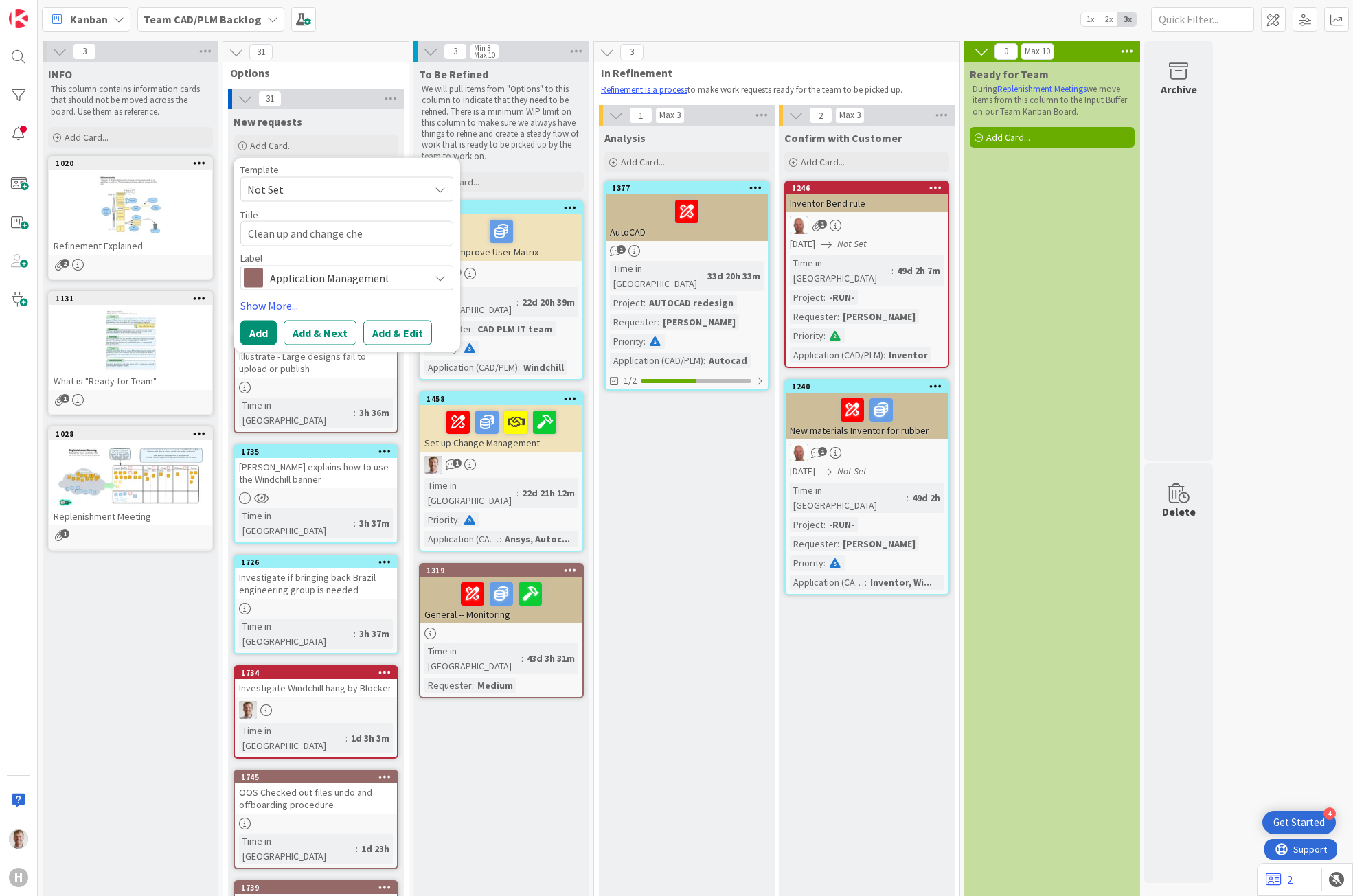
type textarea "Clean up and change chec"
type textarea "x"
type textarea "Clean up and change check"
type textarea "x"
type textarea "Clean up and change checke"
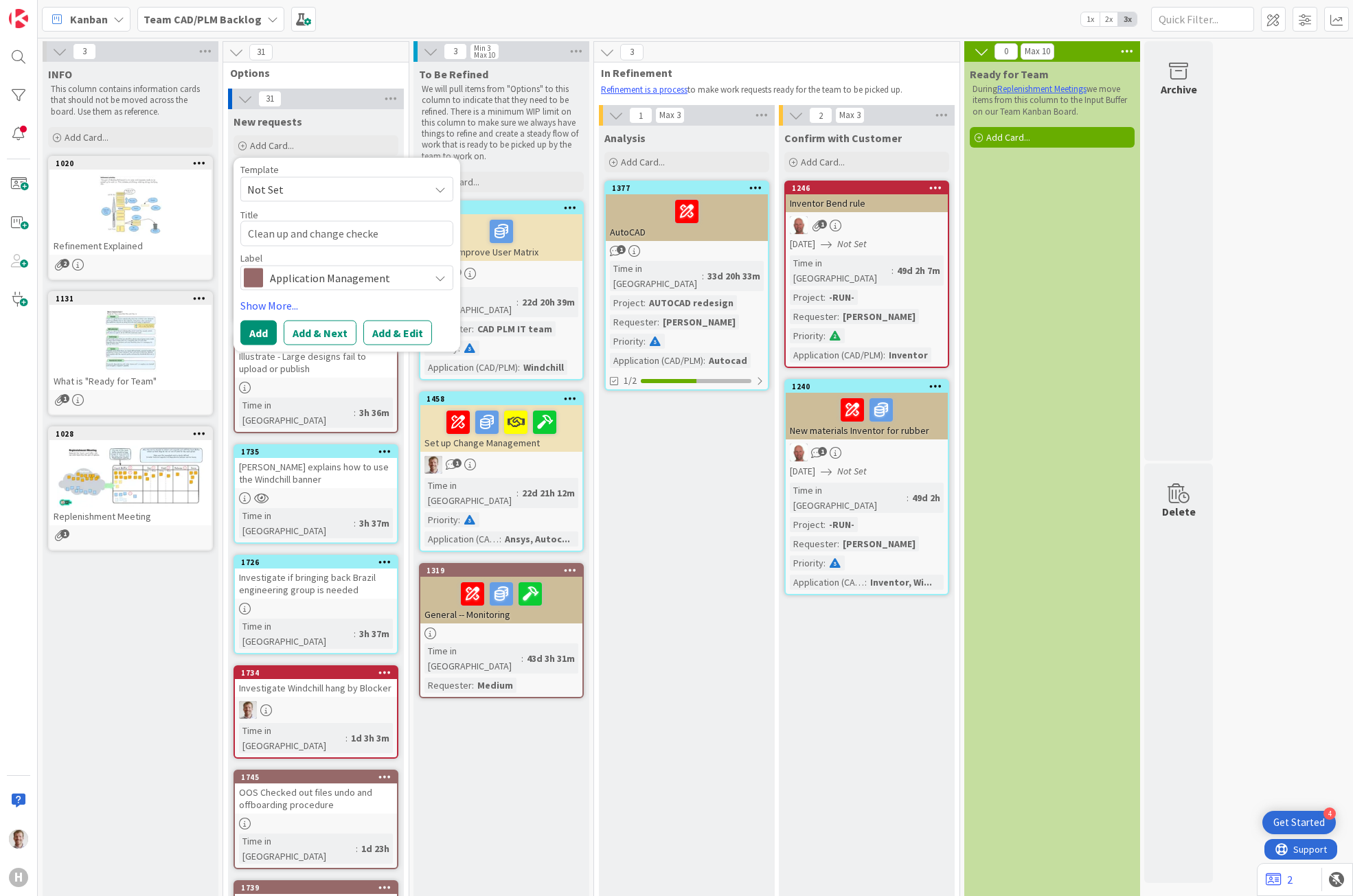
type textarea "x"
type textarea "Clean up and change checked"
type textarea "x"
type textarea "Clean up and change checked"
type textarea "x"
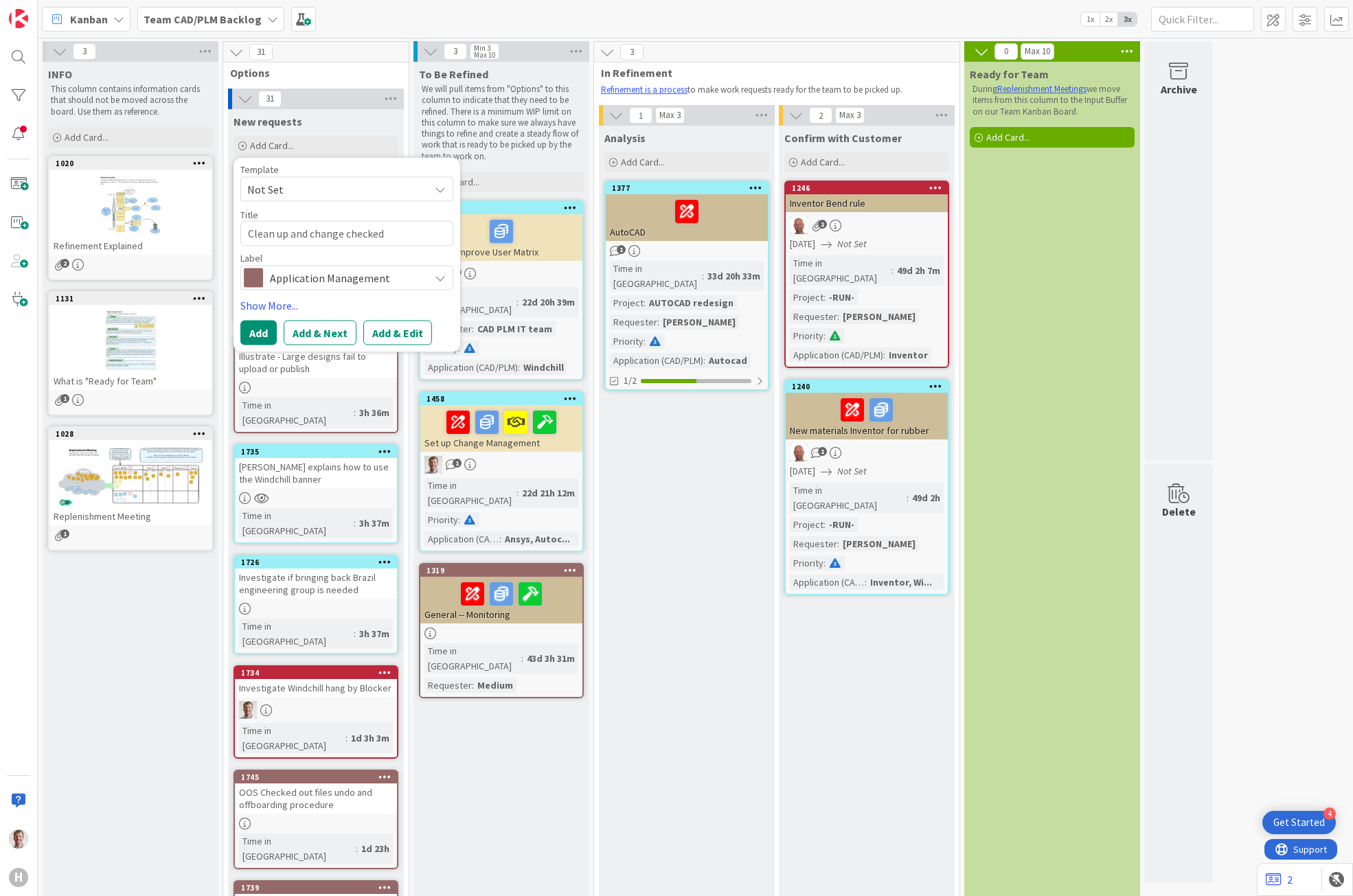
type textarea "Clean up and change checked o"
type textarea "x"
type textarea "Clean up and change checked ou"
type textarea "x"
type textarea "Clean up and change checked out"
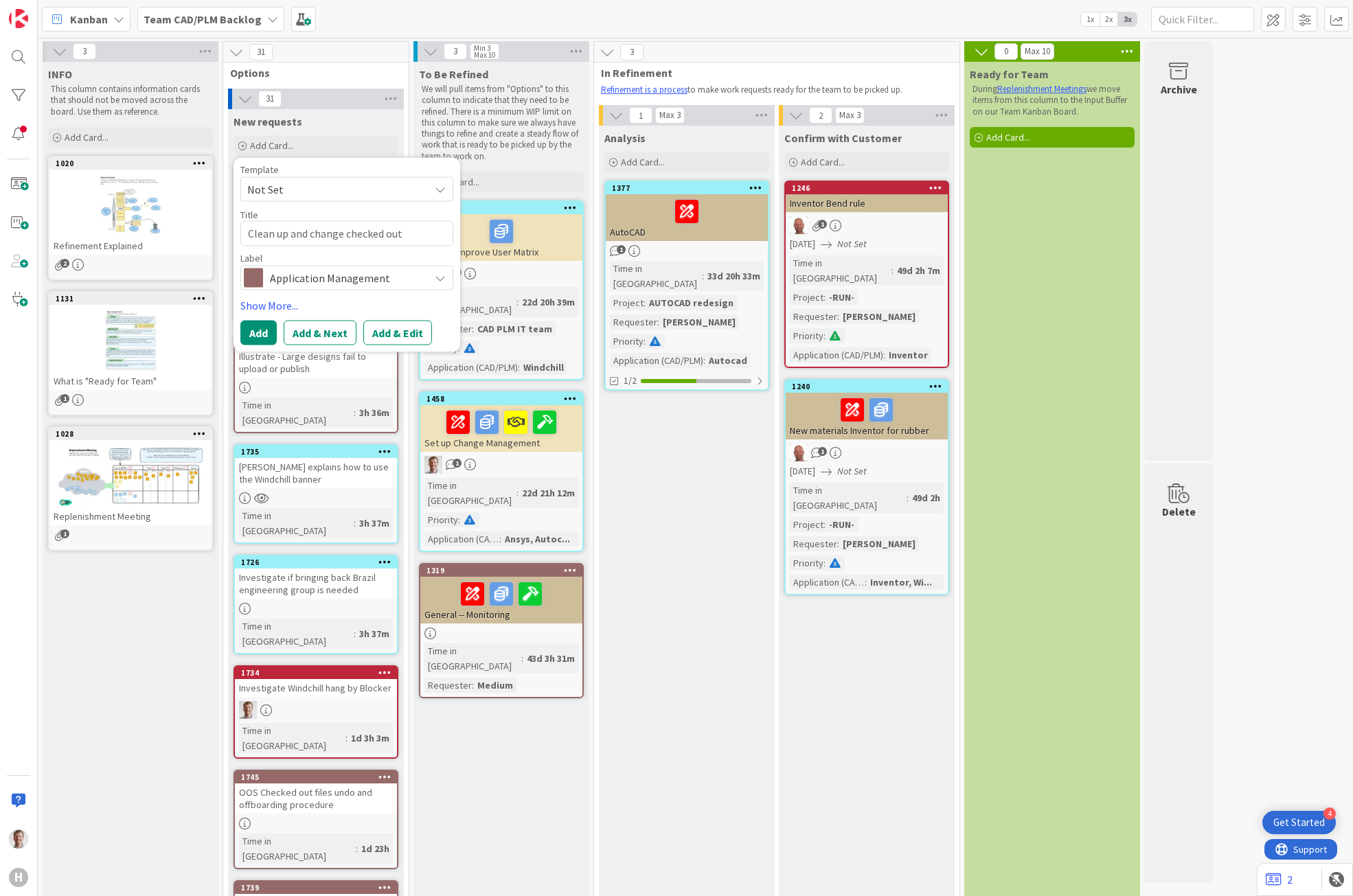
type textarea "x"
type textarea "Clean up and change checked out"
type textarea "x"
type textarea "Clean up and change checked out"
type textarea "x"
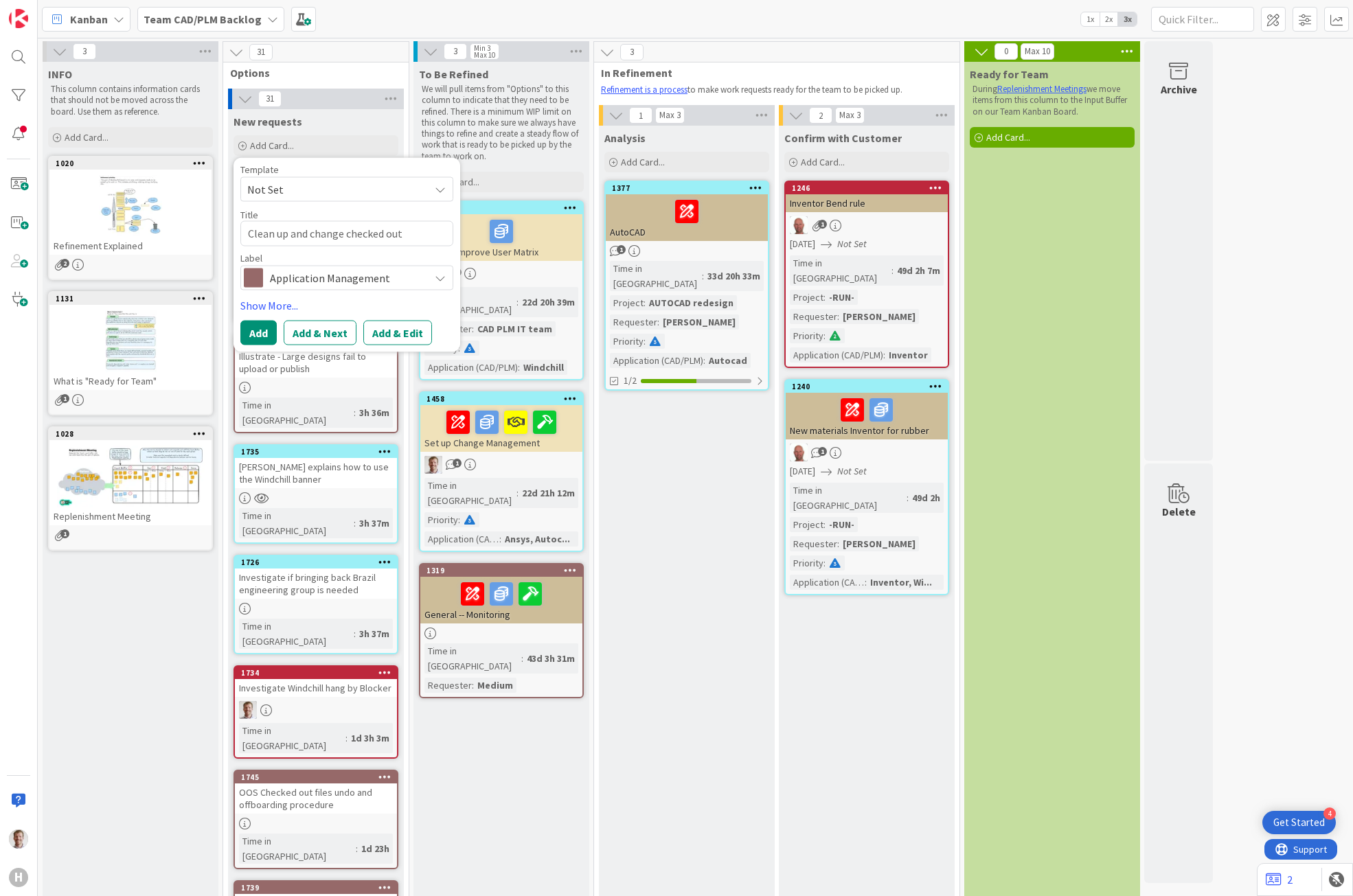
type textarea "Clean up and change checked out f"
type textarea "x"
type textarea "Clean up and change checked out"
type textarea "x"
type textarea "Clean up and change checked out"
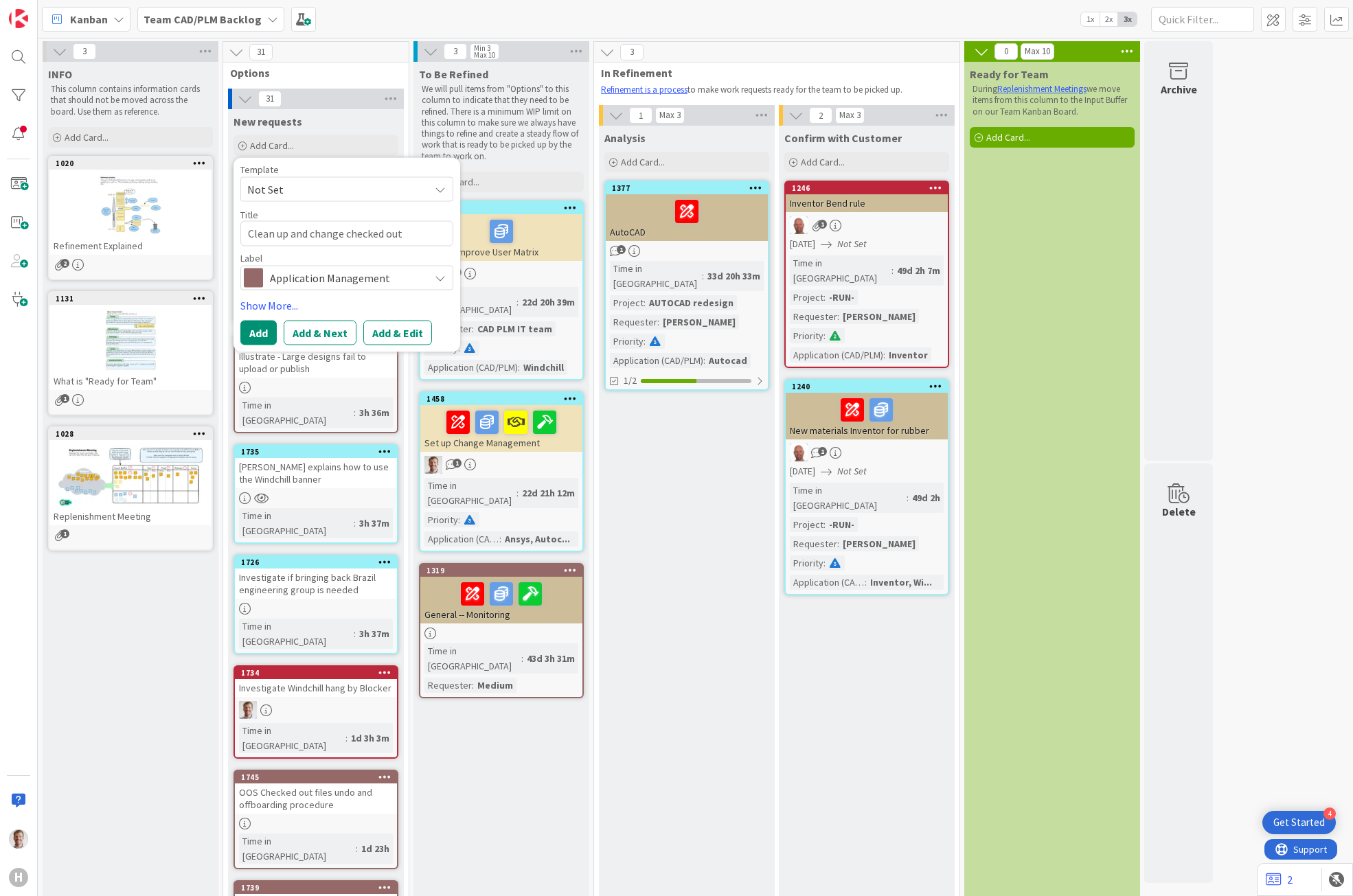
type textarea "x"
type textarea "Clean up and change checked out"
type textarea "x"
type textarea "Clean up and change checked out f"
type textarea "x"
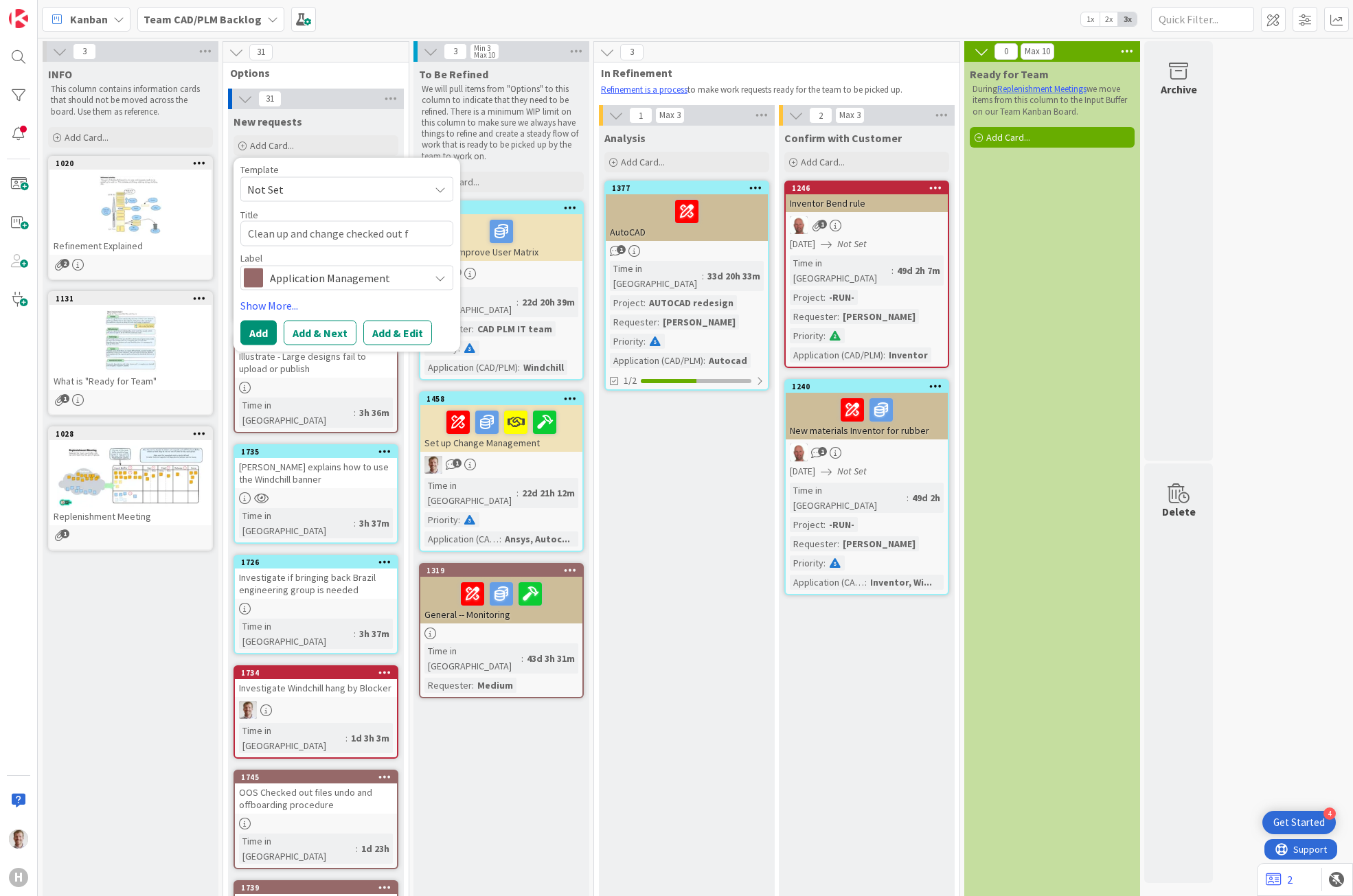
type textarea "Clean up and change checked out fi"
type textarea "x"
type textarea "Clean up and change checked out fil"
type textarea "x"
type textarea "Clean up and change checked out file"
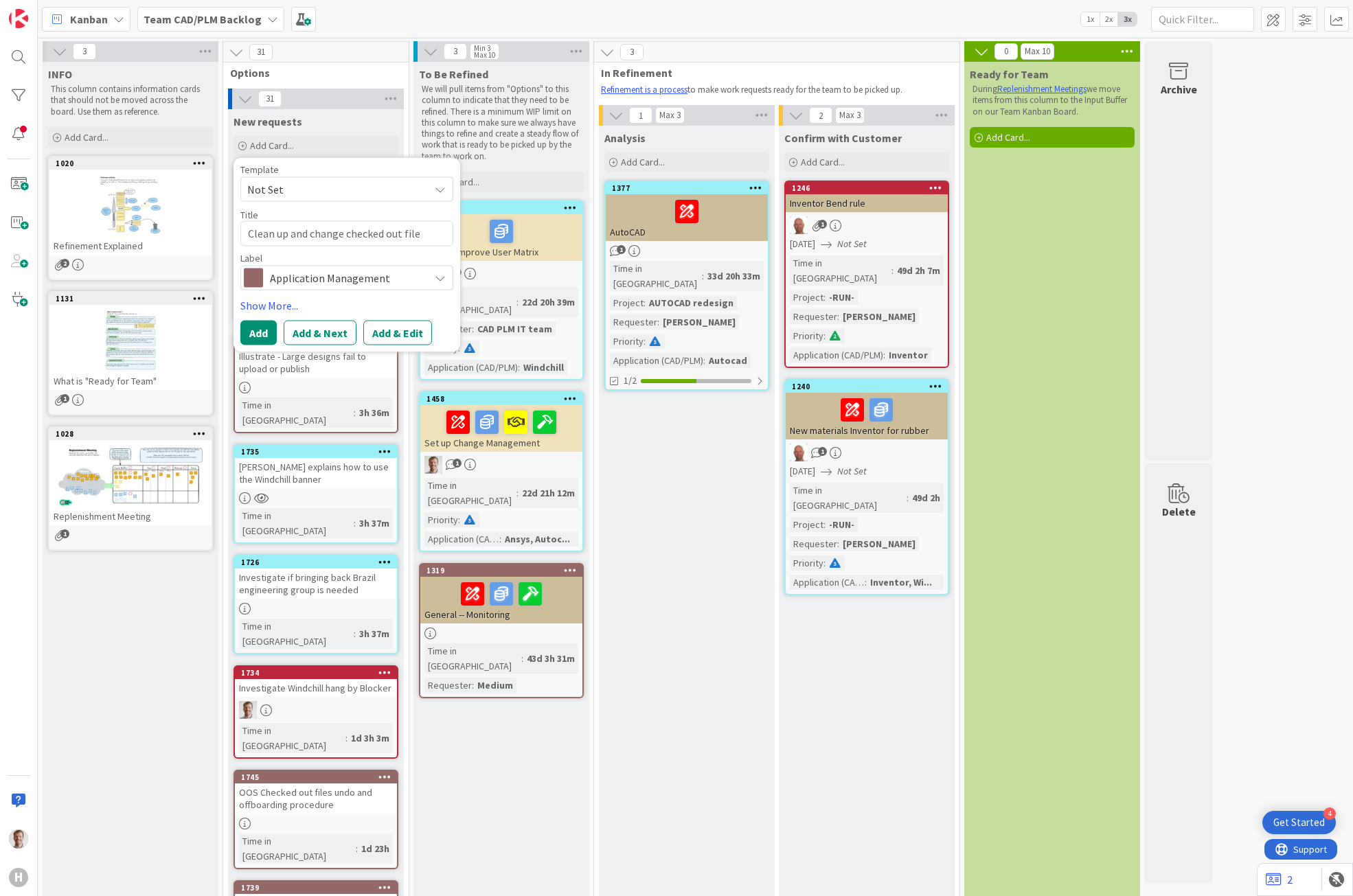
type textarea "x"
type textarea "Clean up and change checked out files"
type textarea "x"
type textarea "Clean up and change checked out file"
type textarea "x"
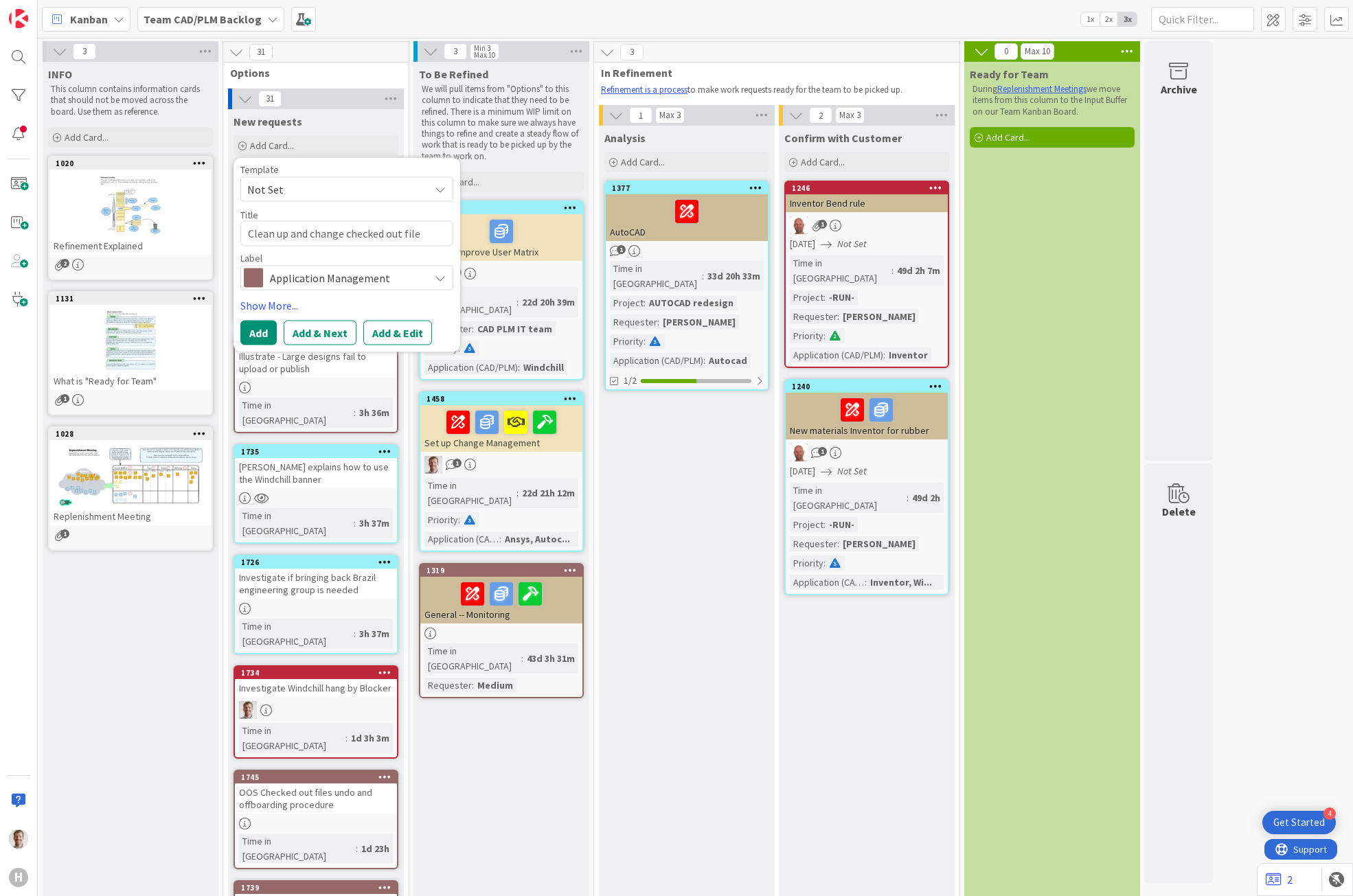
type textarea "Clean up and change checked out fil"
type textarea "x"
type textarea "Clean up and change checked out fi"
type textarea "x"
type textarea "Clean up and change checked out f"
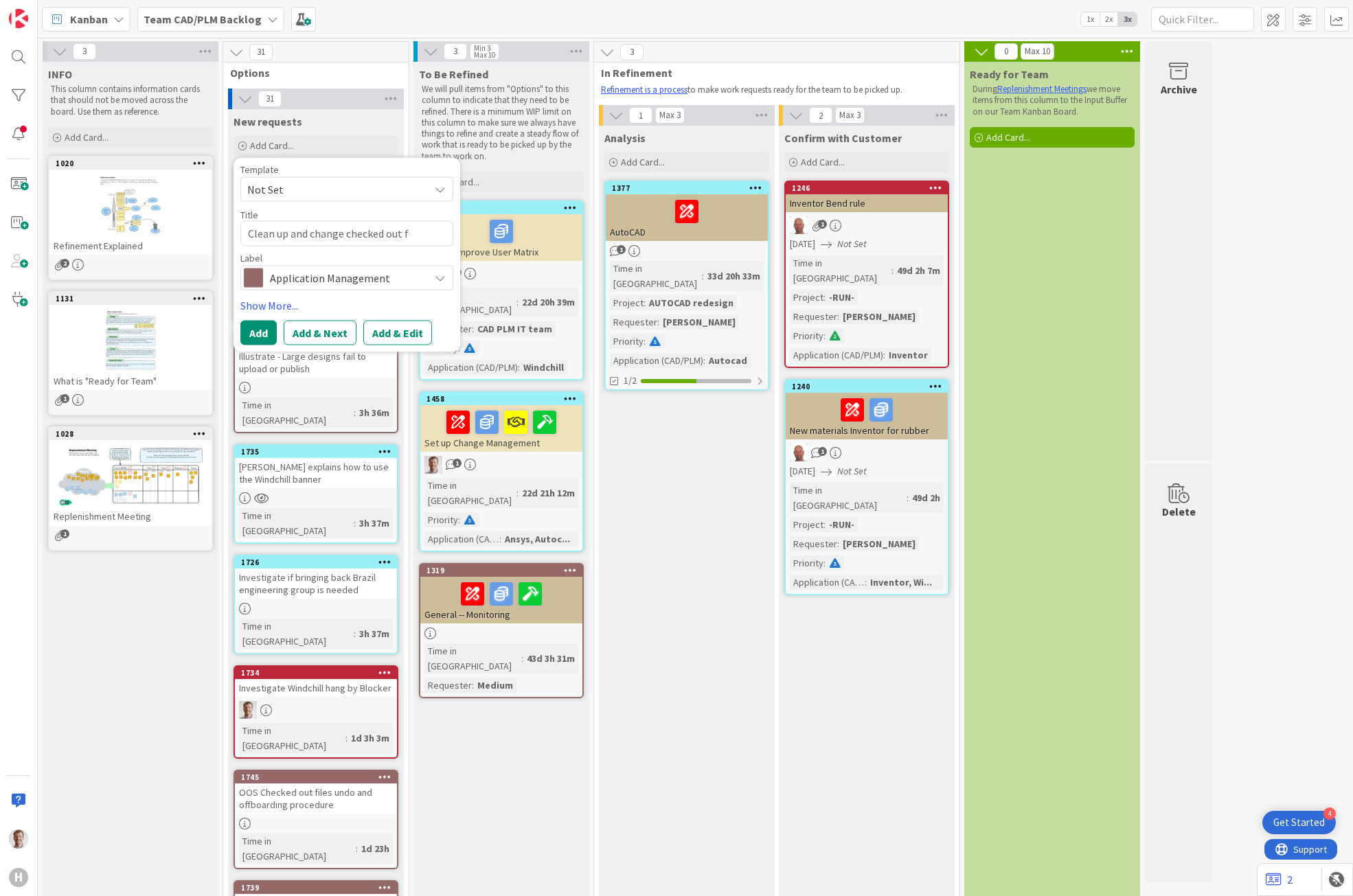
type textarea "x"
type textarea "Clean up and change checked out"
type textarea "x"
type textarea "Clean up and change checked out W"
type textarea "x"
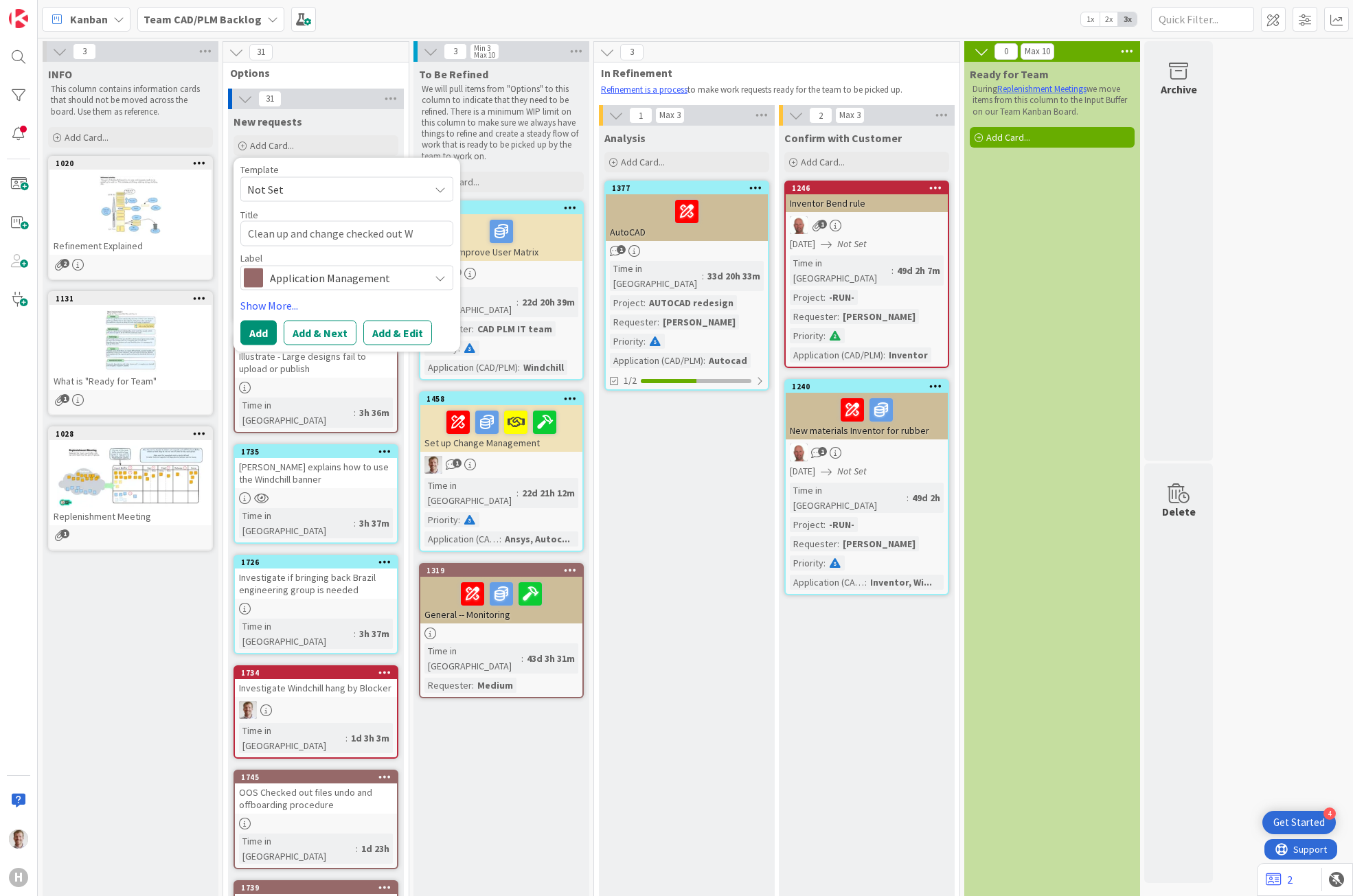
type textarea "Clean up and change checked out Wi"
type textarea "x"
type textarea "Clean up and change checked out Win"
type textarea "x"
type textarea "Clean up and change checked out Wind"
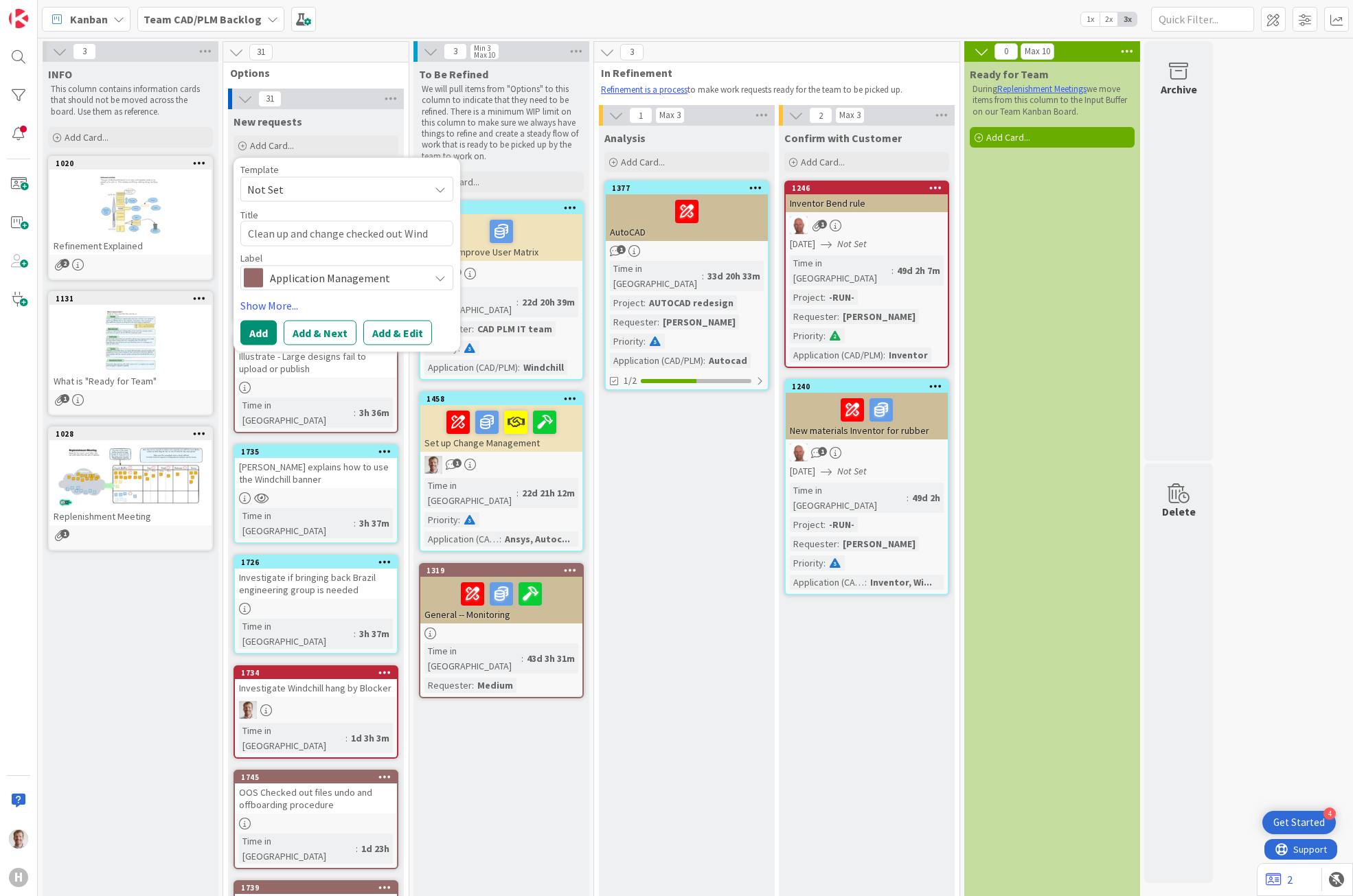
type textarea "x"
type textarea "Clean up and change checked out Windc"
type textarea "x"
type textarea "Clean up and change checked out Windch"
type textarea "x"
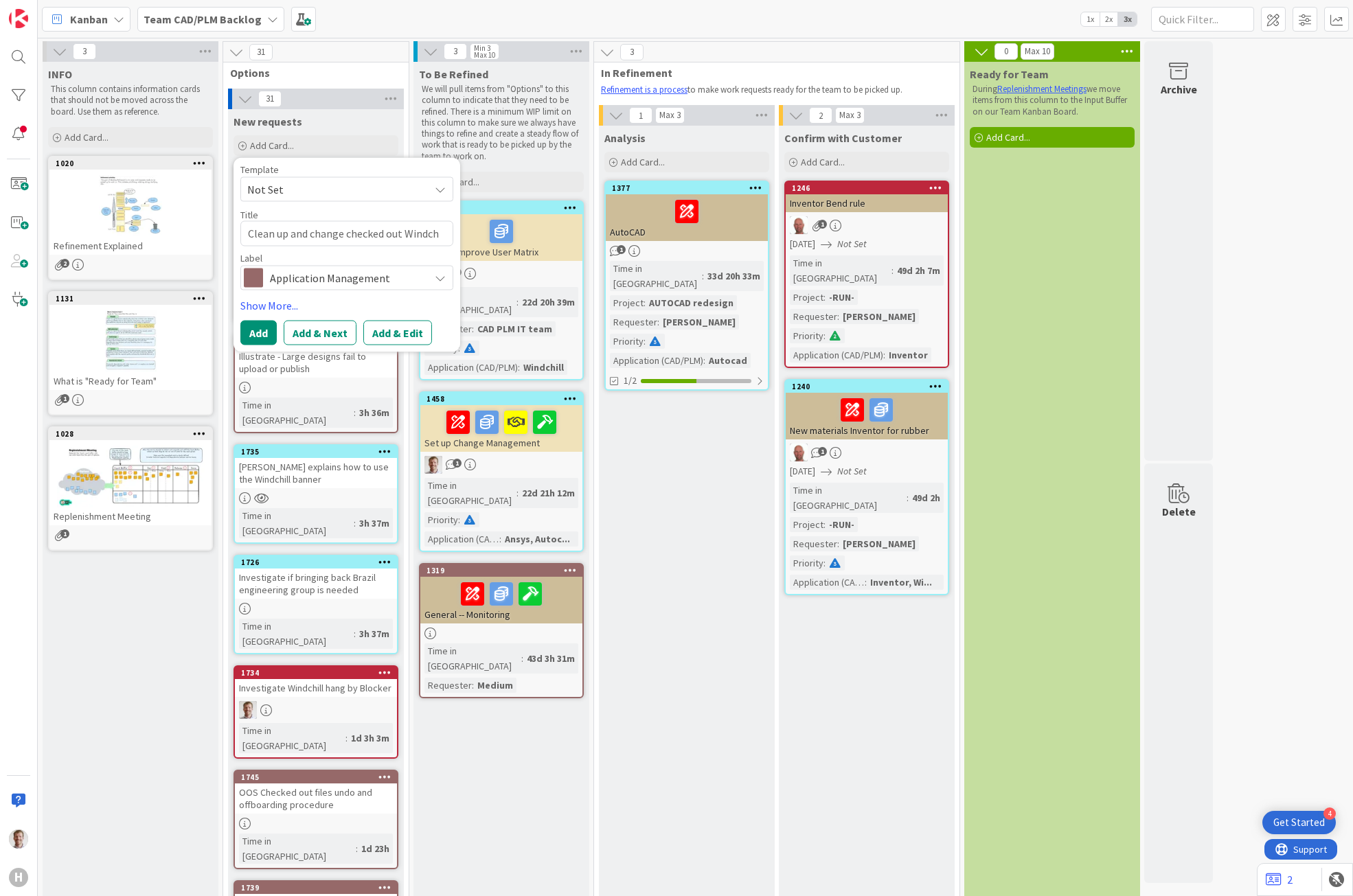
type textarea "Clean up and change checked out Windchi"
type textarea "x"
type textarea "Clean up and change checked out Windchil"
type textarea "x"
type textarea "Clean up and change checked out Windchill"
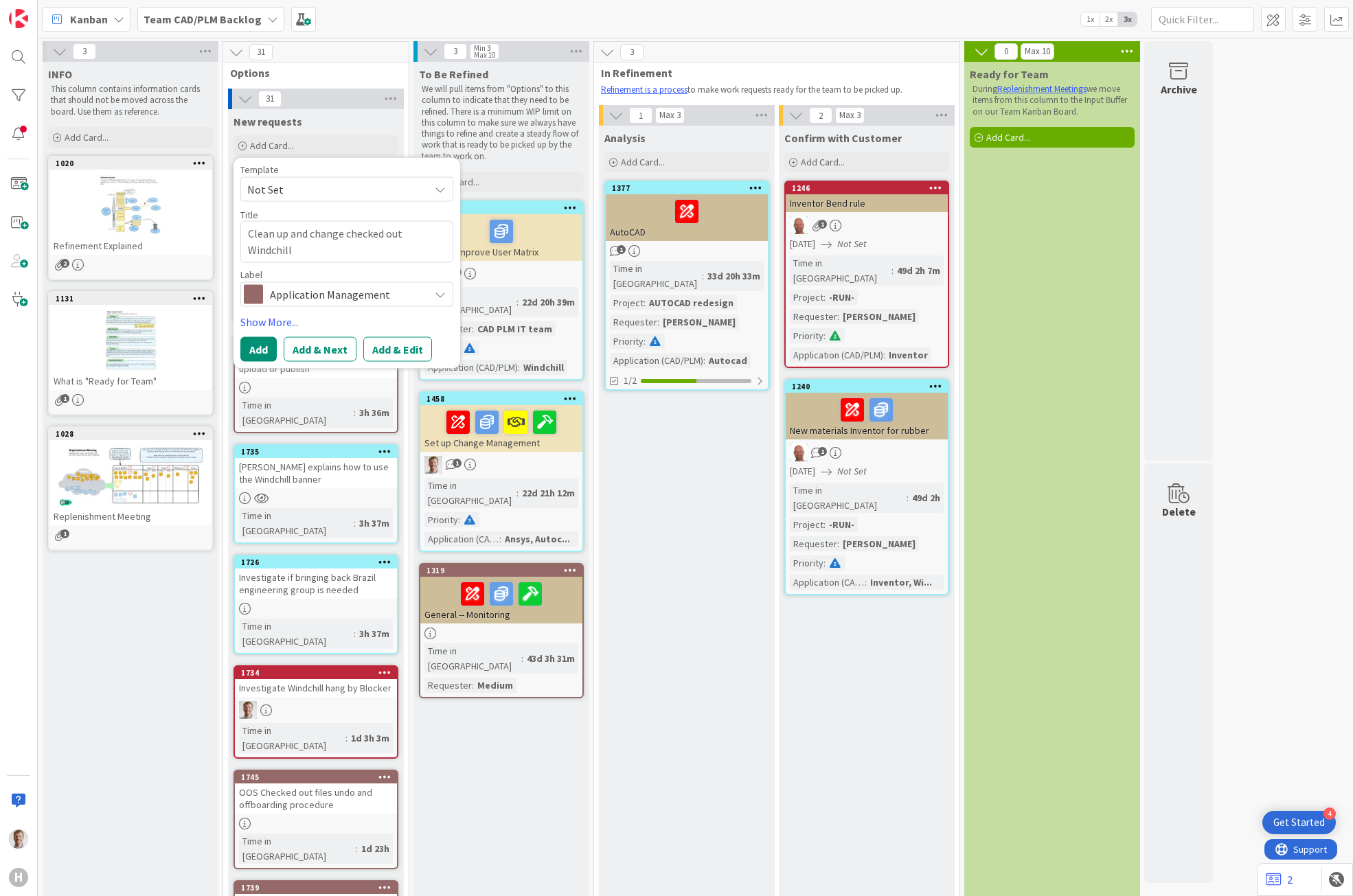
type textarea "x"
type textarea "Clean up and change checked out Windchill"
type textarea "x"
type textarea "Clean up and change checked out Windchill f"
type textarea "x"
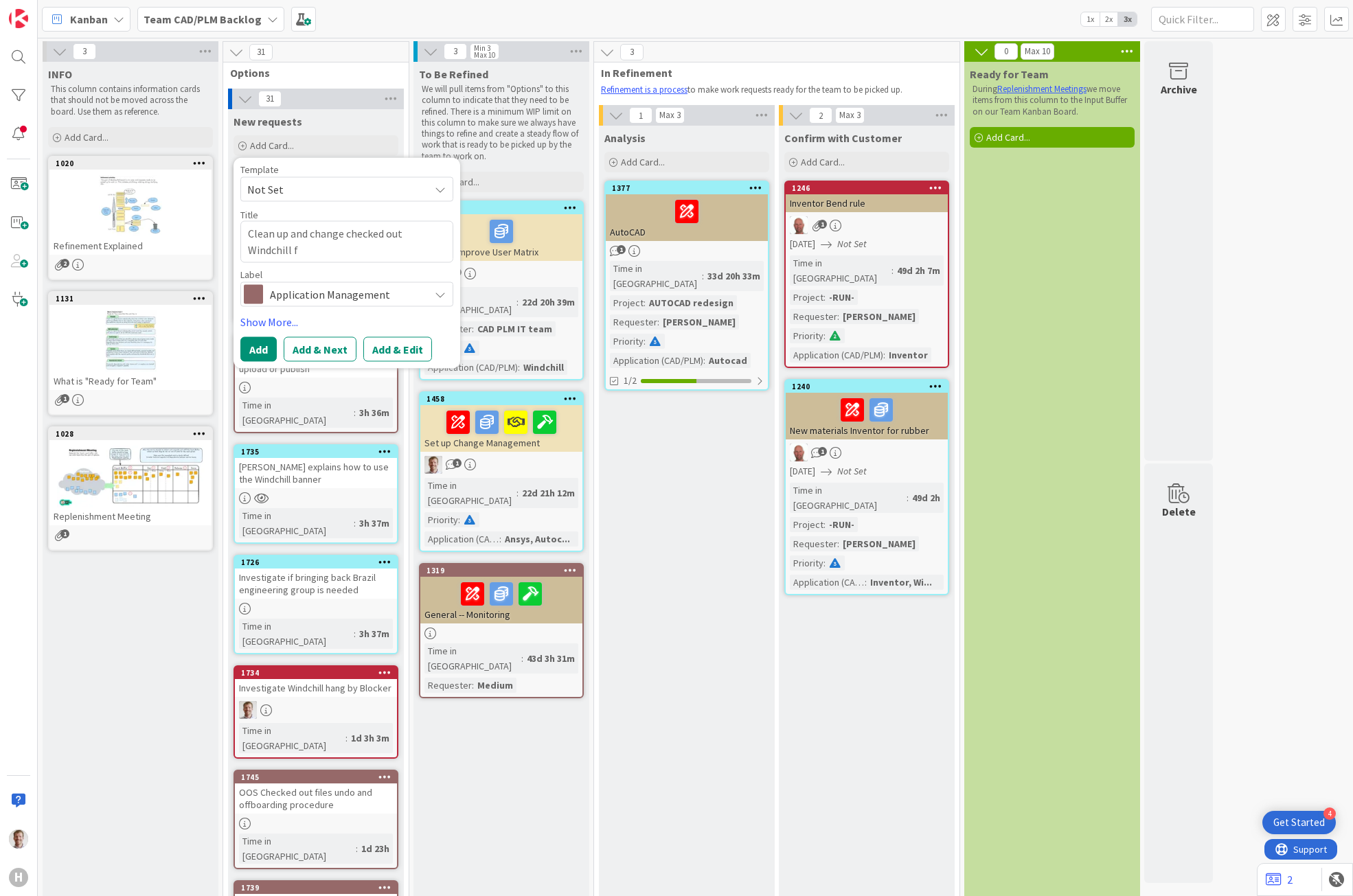
type textarea "Clean up and change checked out Windchill fi"
type textarea "x"
type textarea "Clean up and change checked out Windchill fil"
type textarea "x"
type textarea "Clean up and change checked out Windchill file"
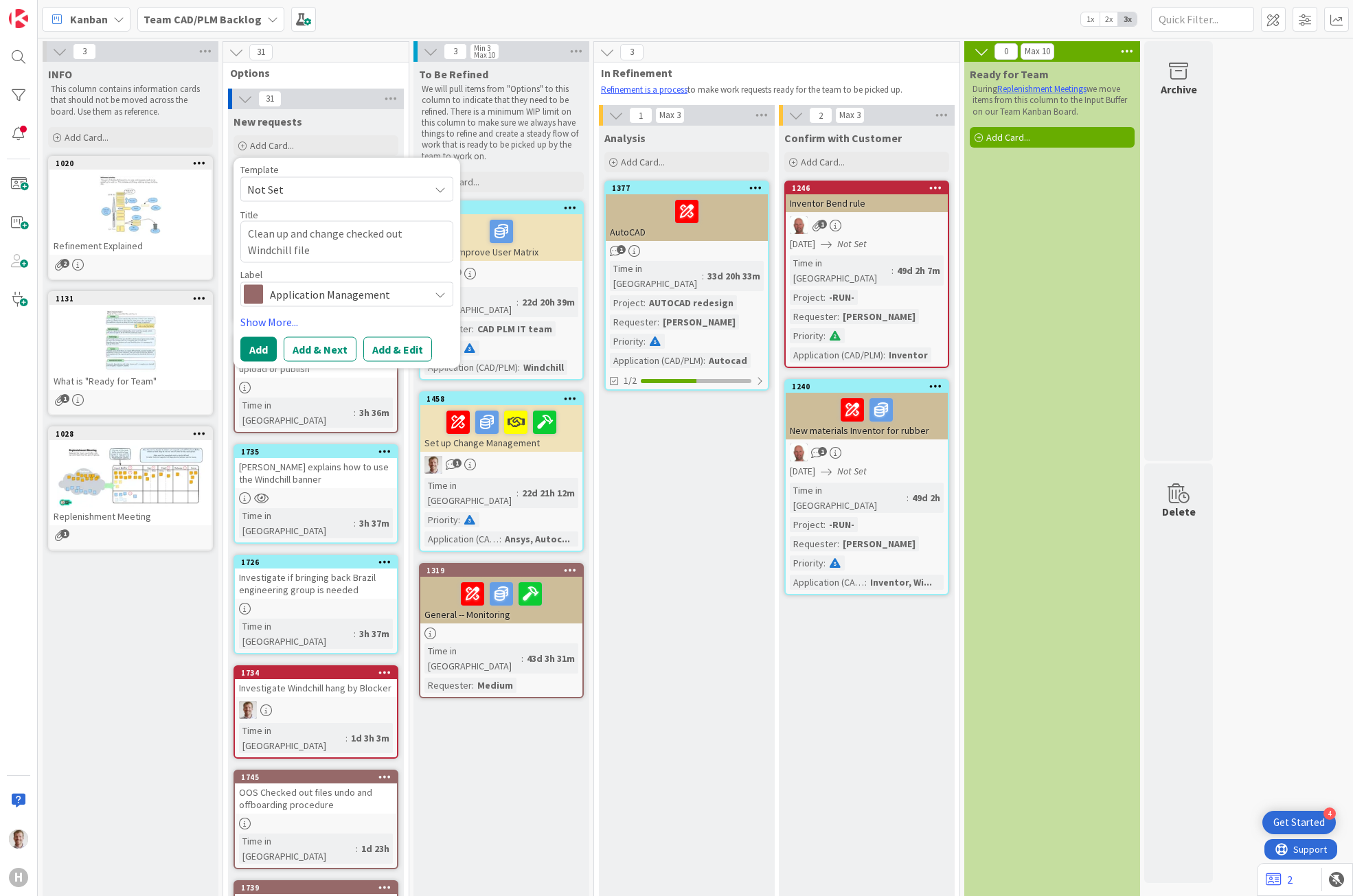
type textarea "x"
type textarea "Clean up and change checked out Windchill files"
click at [402, 342] on button "Add & Edit" at bounding box center [398, 349] width 69 height 25
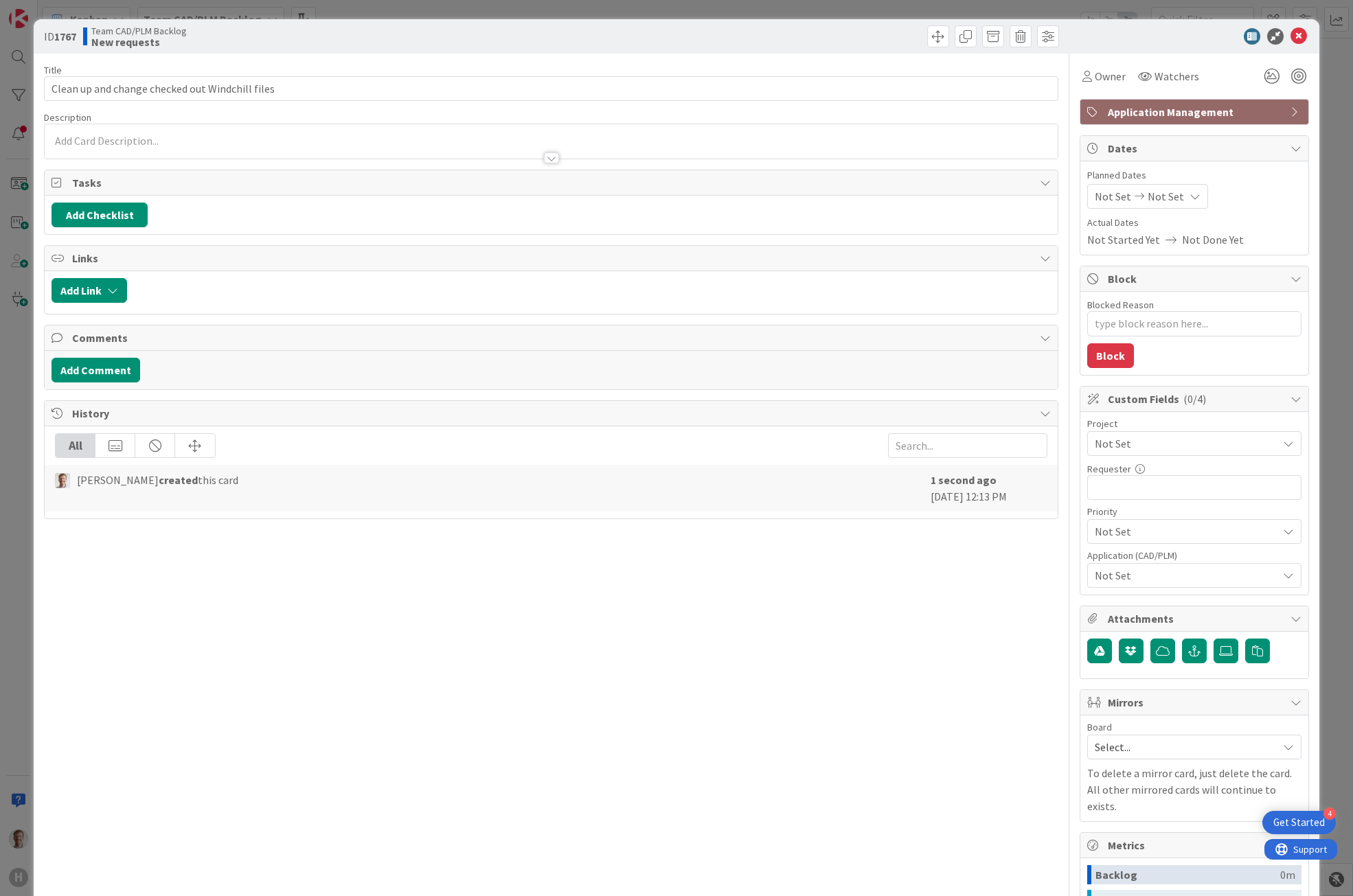
click at [186, 141] on div at bounding box center [552, 141] width 1013 height 34
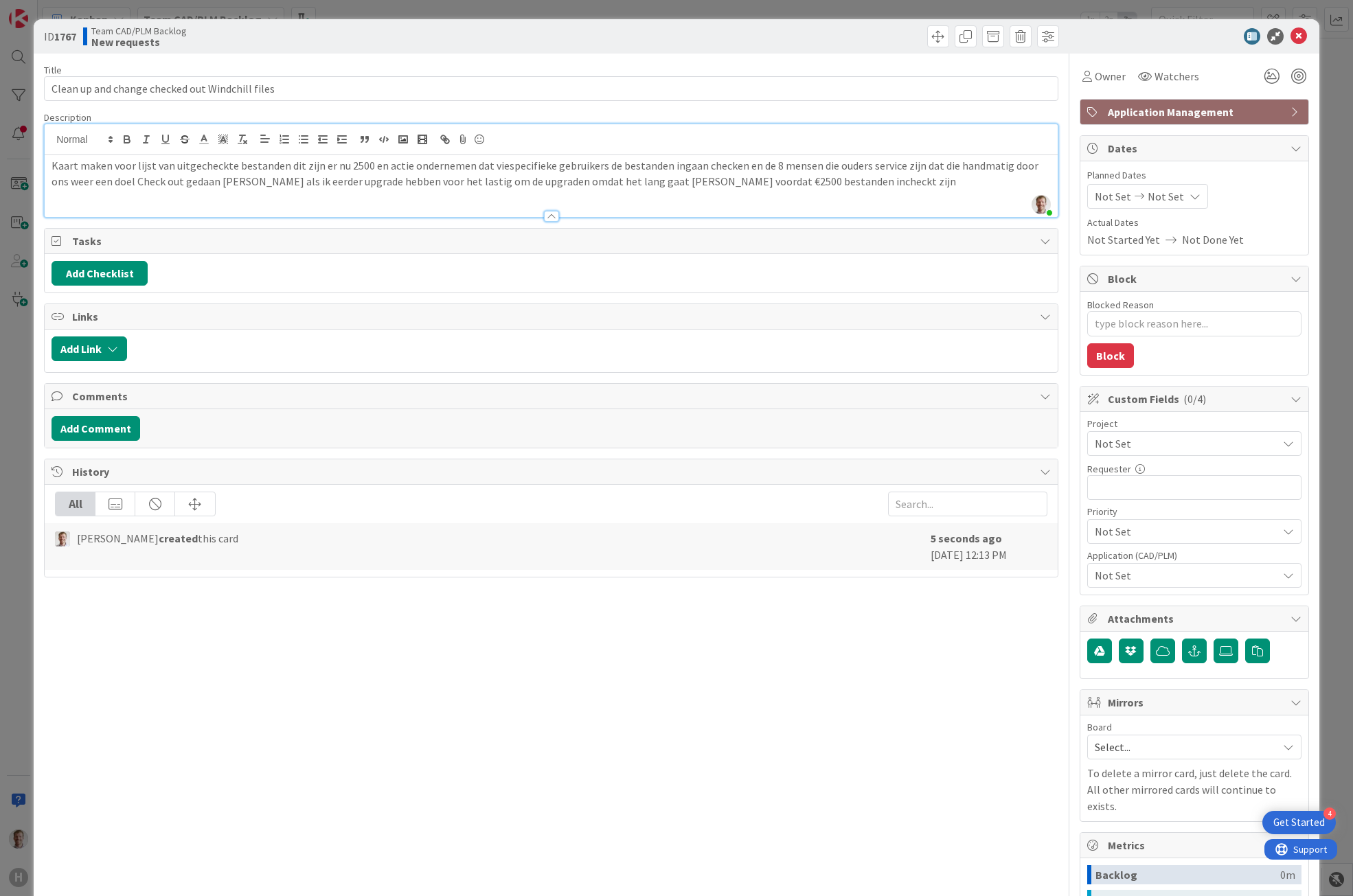
click at [52, 168] on p "Kaart maken voor lijst van uitgecheckte bestanden dit zijn er nu 2500 en actie …" at bounding box center [551, 174] width 999 height 31
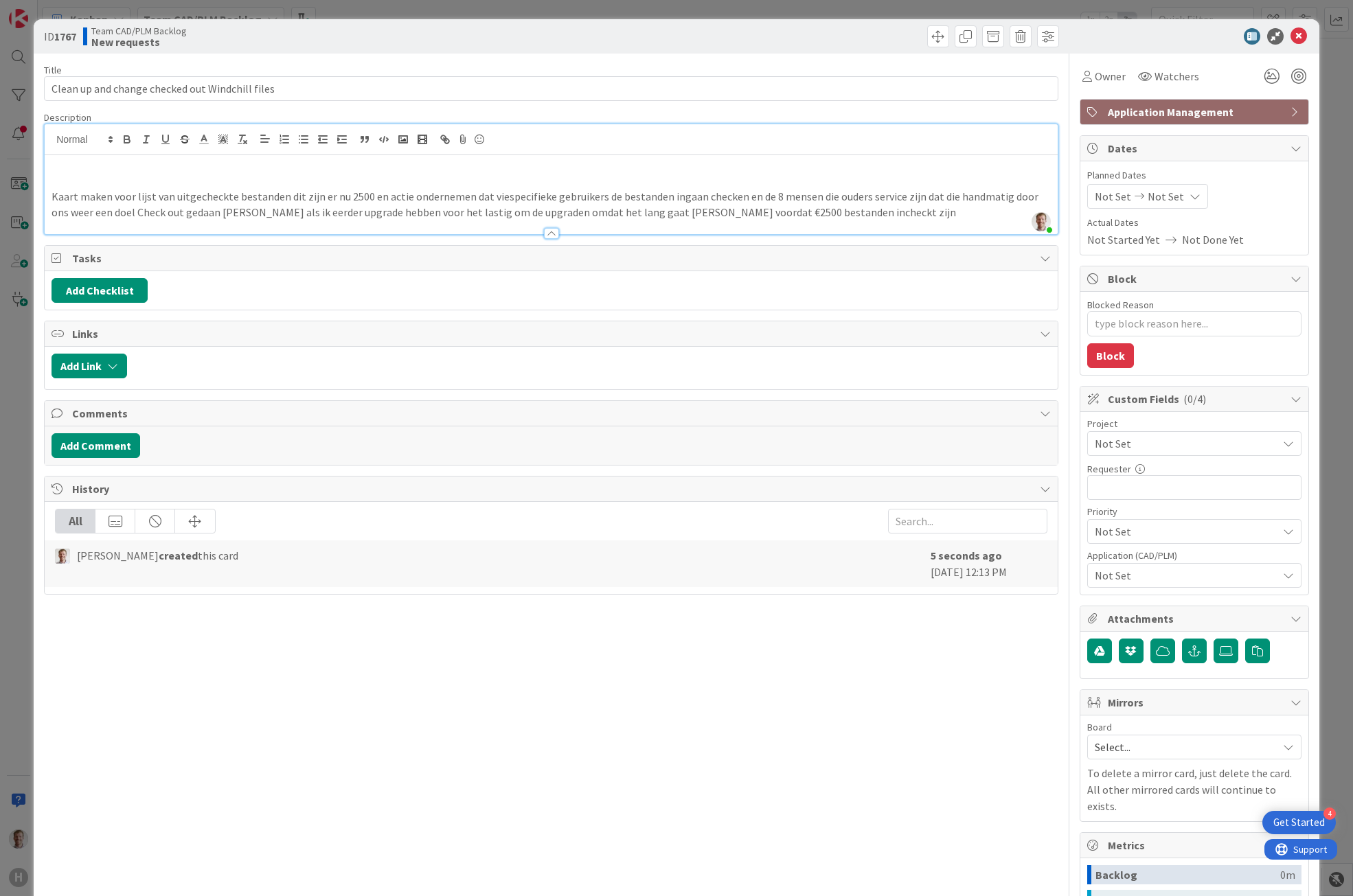
type textarea "x"
click at [102, 169] on p at bounding box center [551, 166] width 999 height 16
